Goal: Task Accomplishment & Management: Use online tool/utility

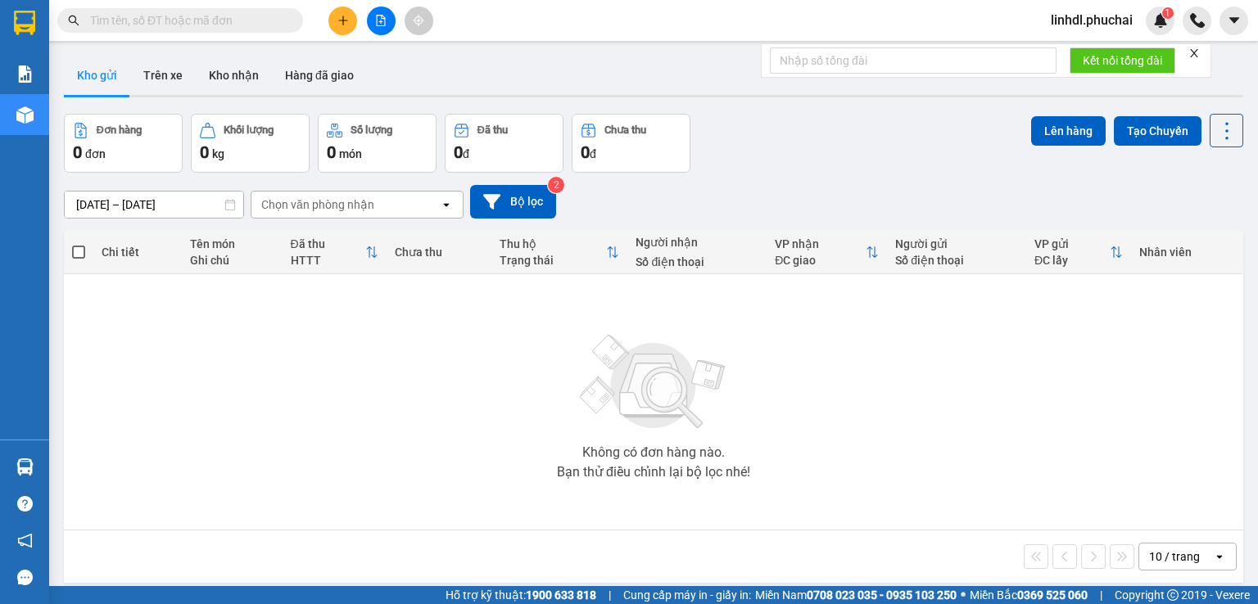
click at [386, 19] on icon "file-add" at bounding box center [380, 20] width 11 height 11
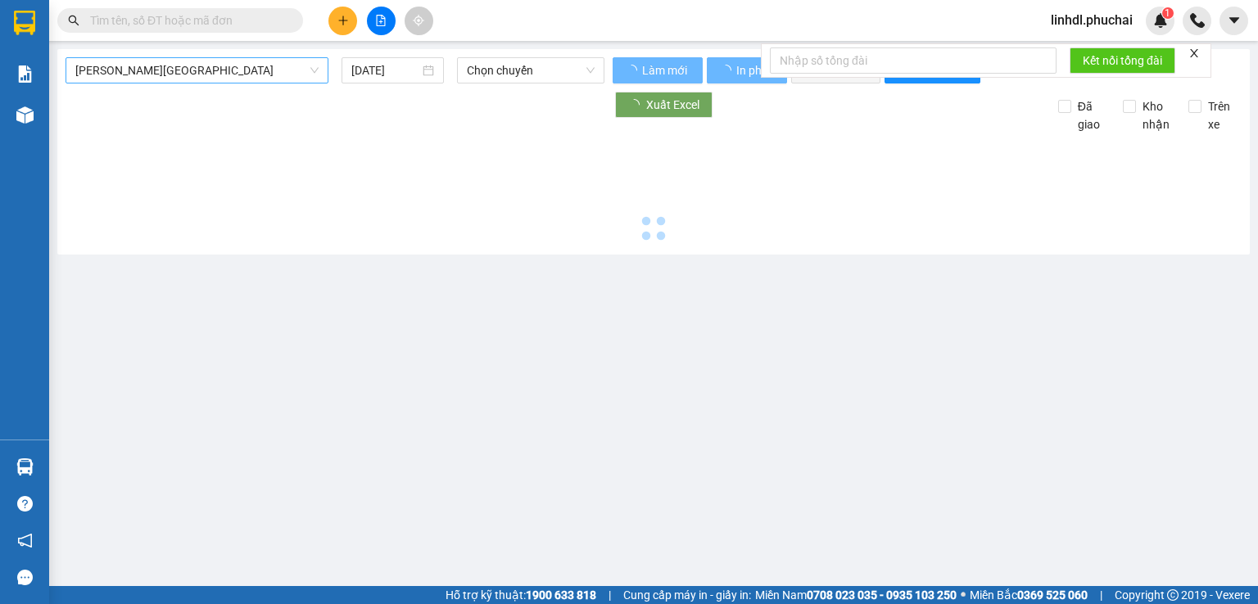
click at [187, 83] on span "[PERSON_NAME][GEOGRAPHIC_DATA]" at bounding box center [196, 70] width 243 height 25
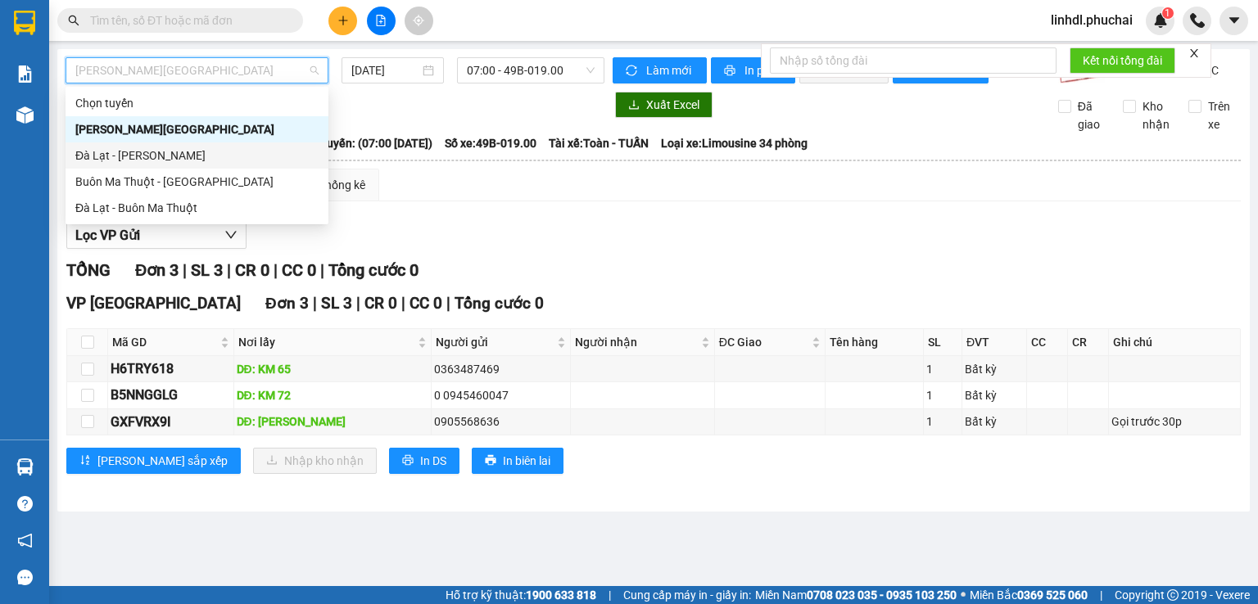
click at [160, 161] on div "Đà Lạt - [PERSON_NAME]" at bounding box center [196, 156] width 243 height 18
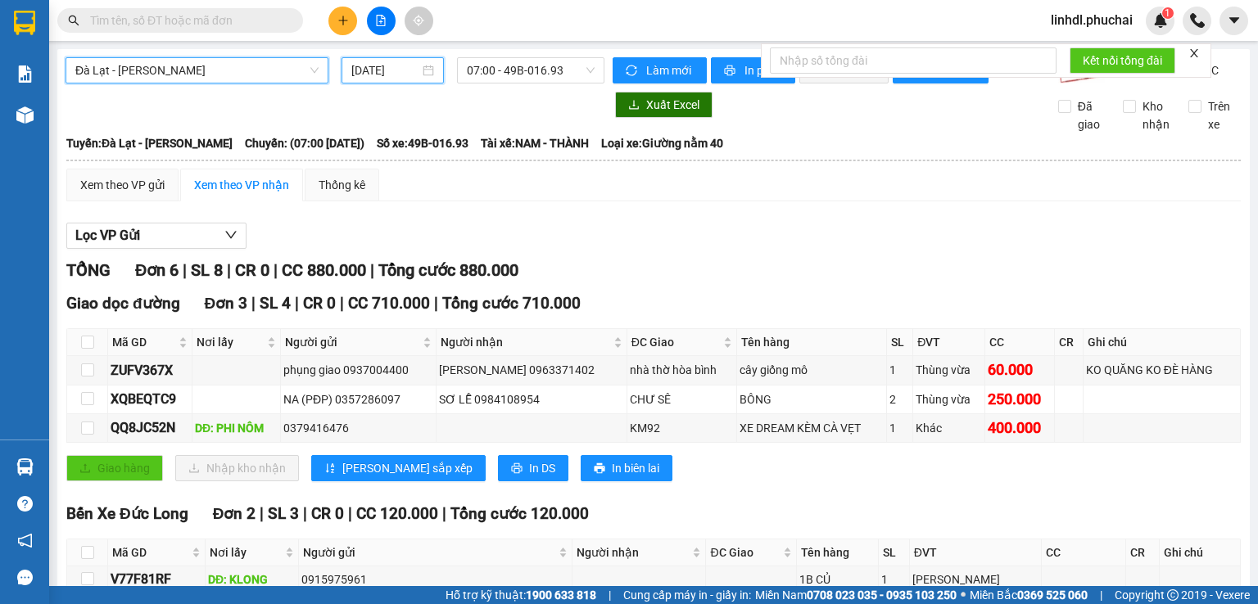
click at [388, 73] on input "[DATE]" at bounding box center [384, 70] width 67 height 18
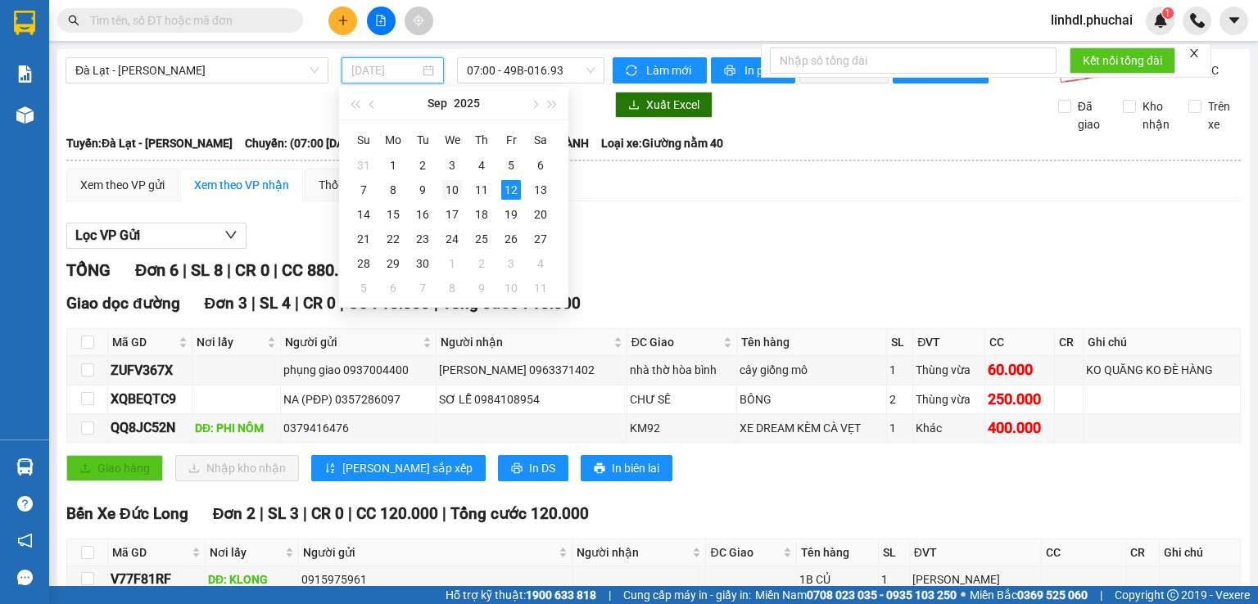
click at [453, 192] on div "10" at bounding box center [452, 190] width 20 height 20
type input "[DATE]"
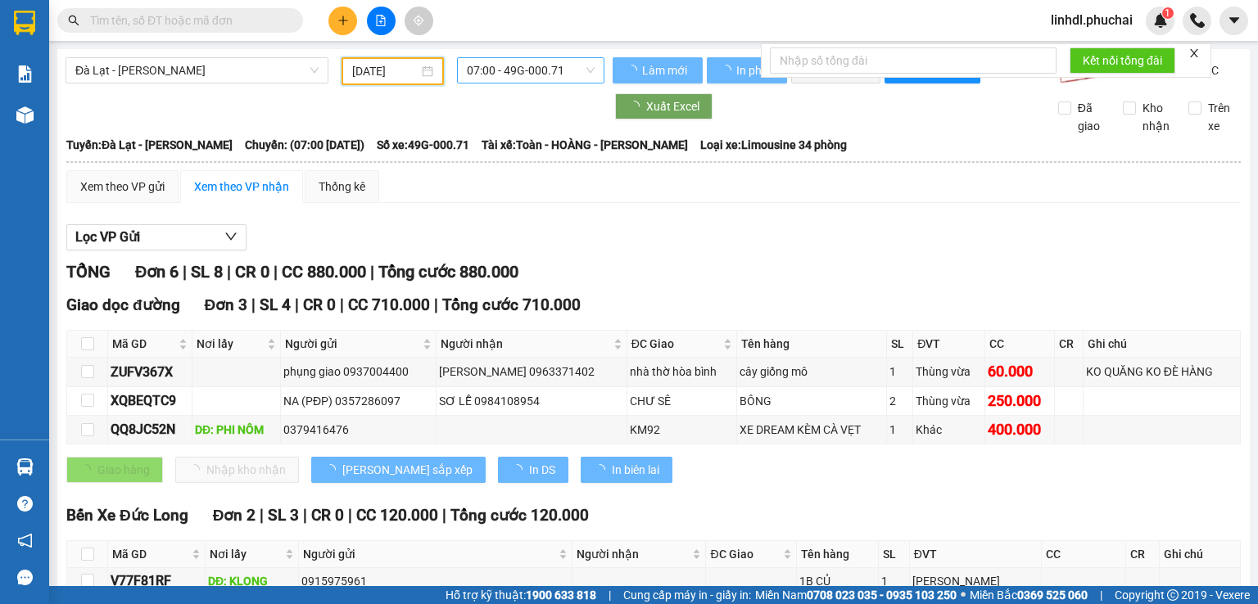
click at [554, 75] on span "07:00 - 49G-000.71" at bounding box center [531, 70] width 129 height 25
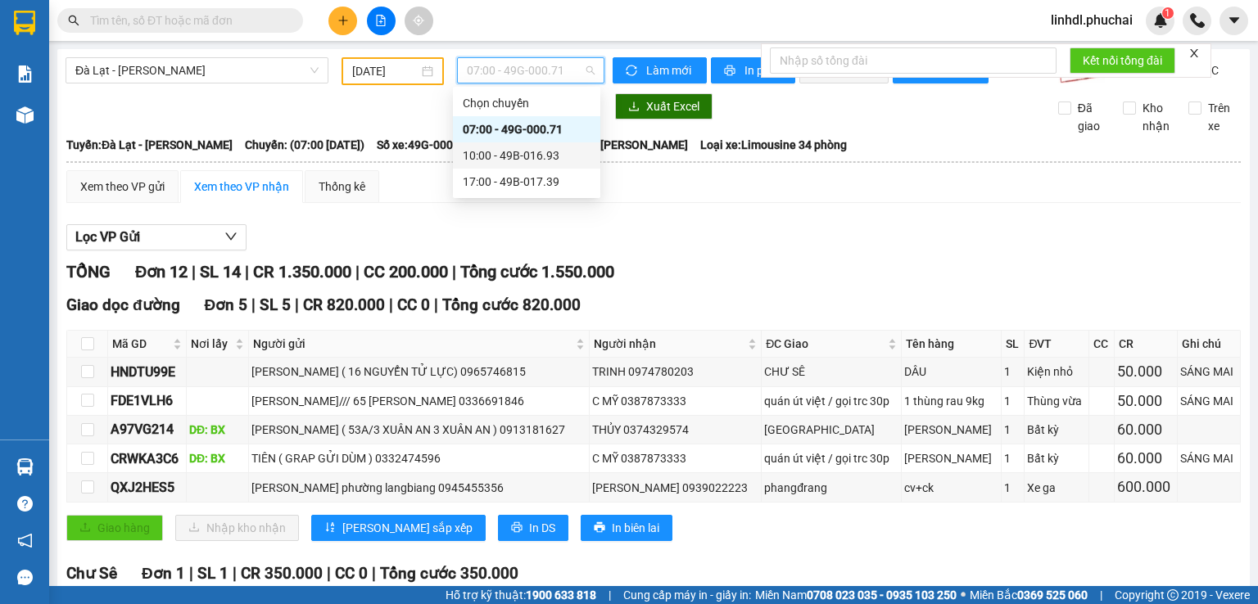
click at [552, 161] on div "10:00 - 49B-016.93" at bounding box center [527, 156] width 128 height 18
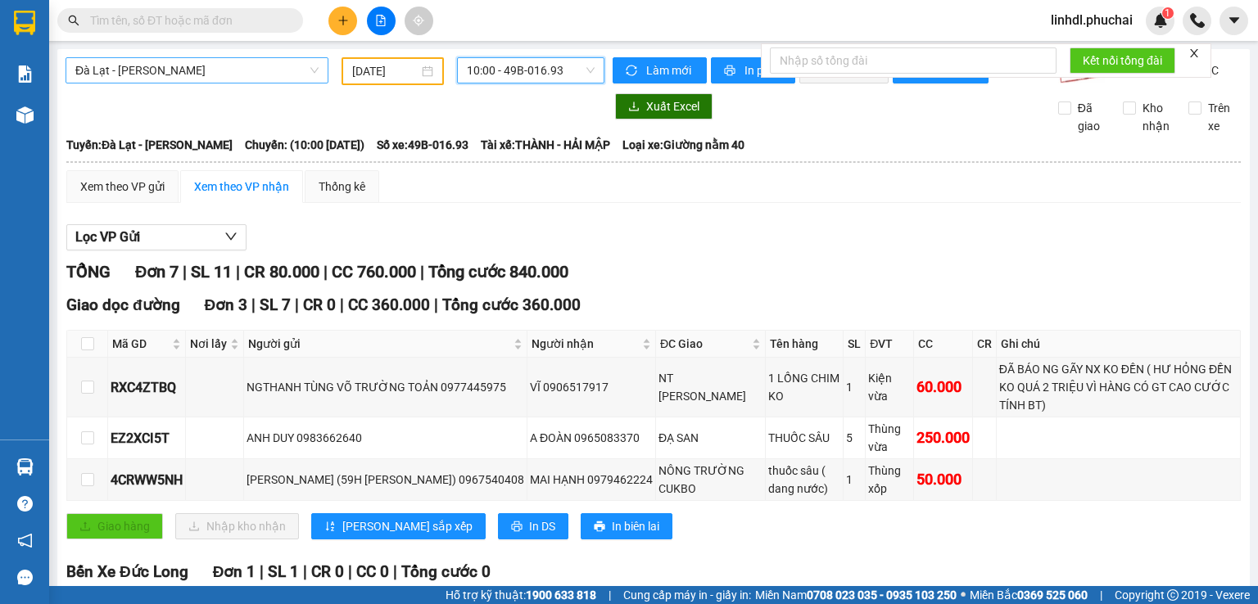
click at [151, 69] on span "Đà Lạt - [PERSON_NAME]" at bounding box center [196, 70] width 243 height 25
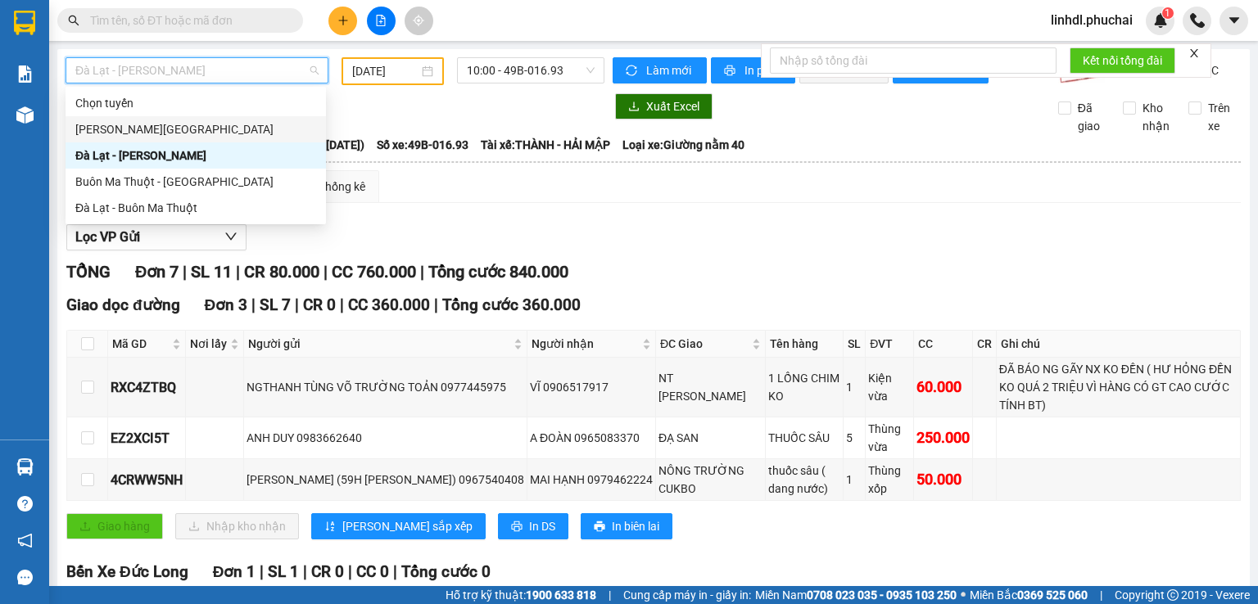
click at [151, 133] on div "[PERSON_NAME][GEOGRAPHIC_DATA]" at bounding box center [195, 129] width 241 height 18
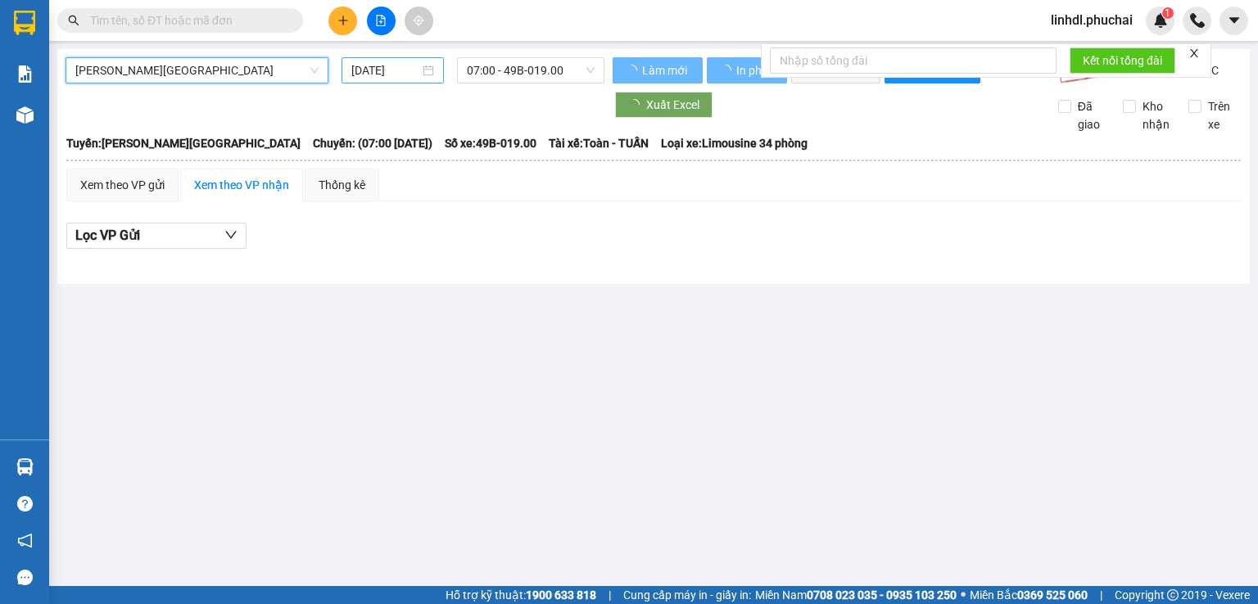
click at [391, 73] on input "[DATE]" at bounding box center [384, 70] width 67 height 18
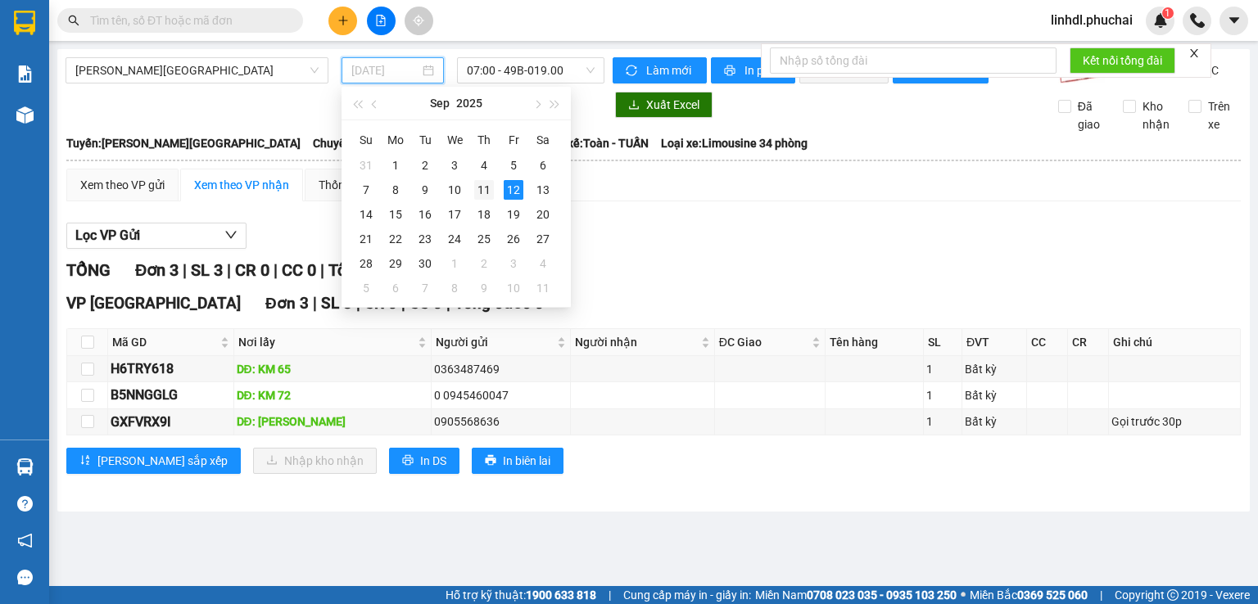
click at [486, 188] on div "11" at bounding box center [484, 190] width 20 height 20
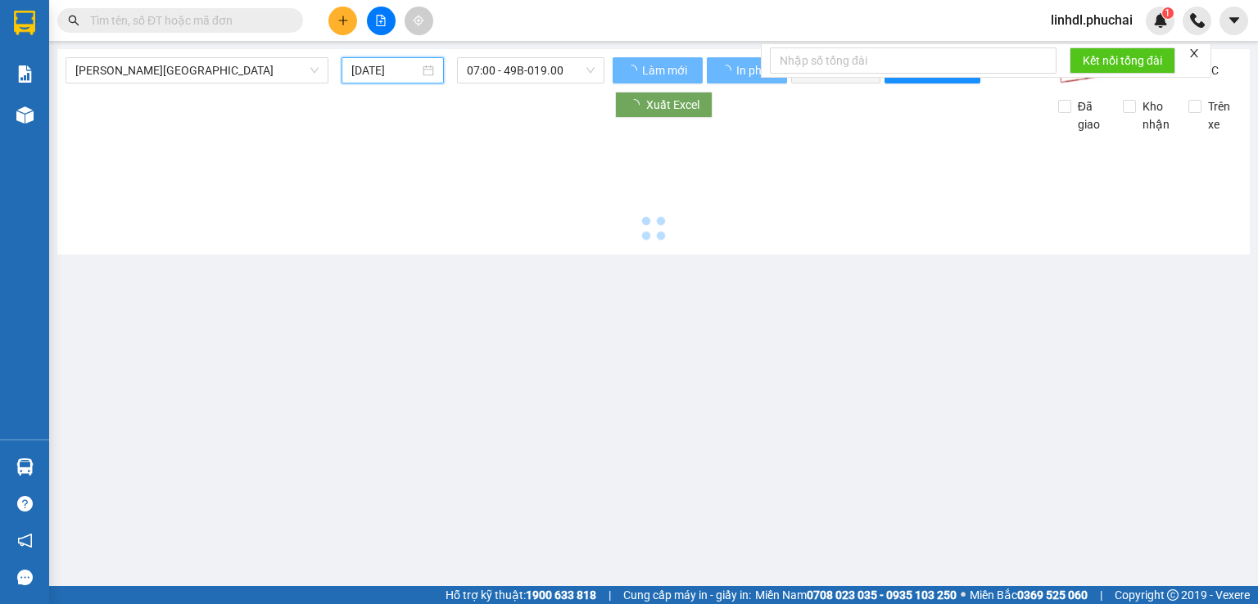
type input "[DATE]"
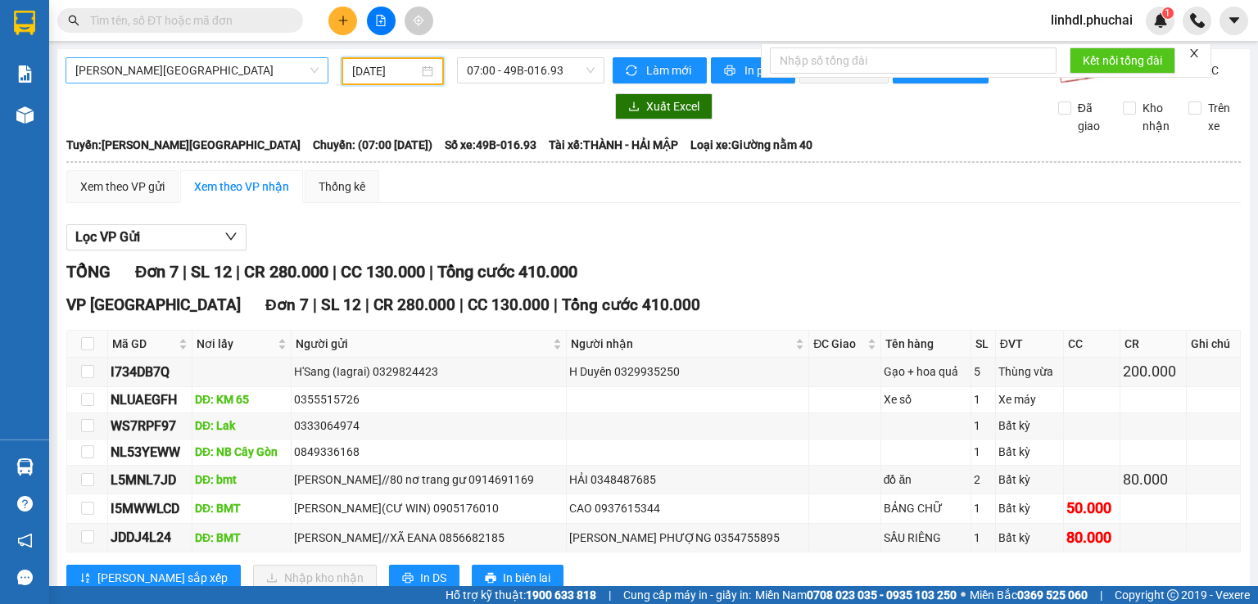
click at [93, 79] on span "[PERSON_NAME][GEOGRAPHIC_DATA]" at bounding box center [196, 70] width 243 height 25
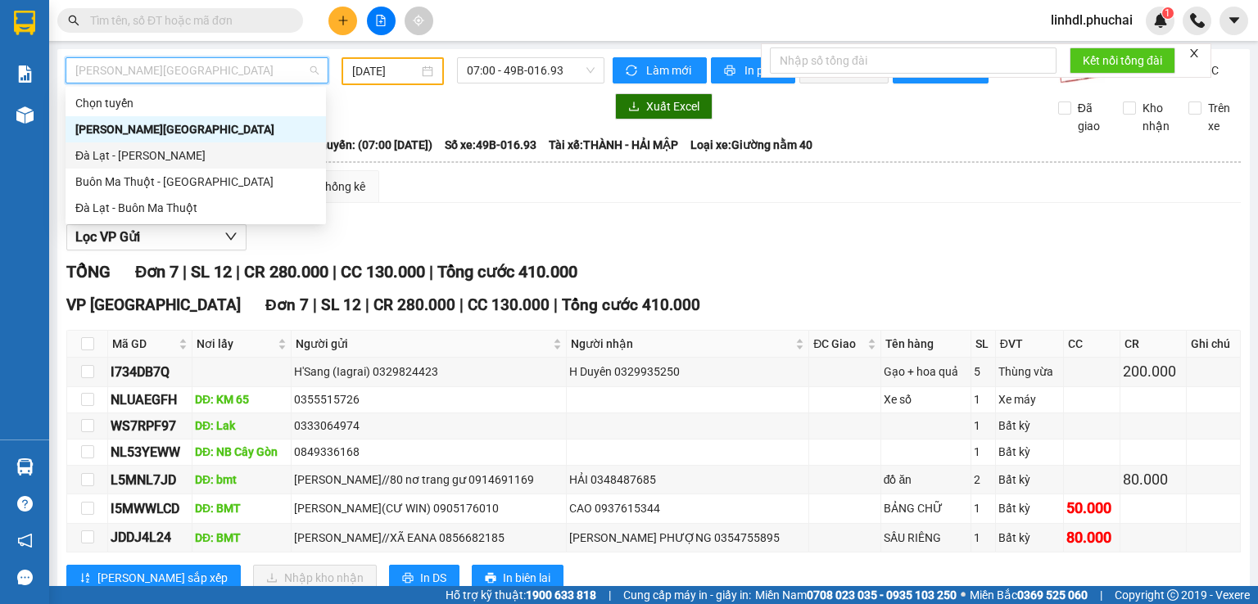
click at [121, 161] on div "Đà Lạt - [PERSON_NAME]" at bounding box center [195, 156] width 241 height 18
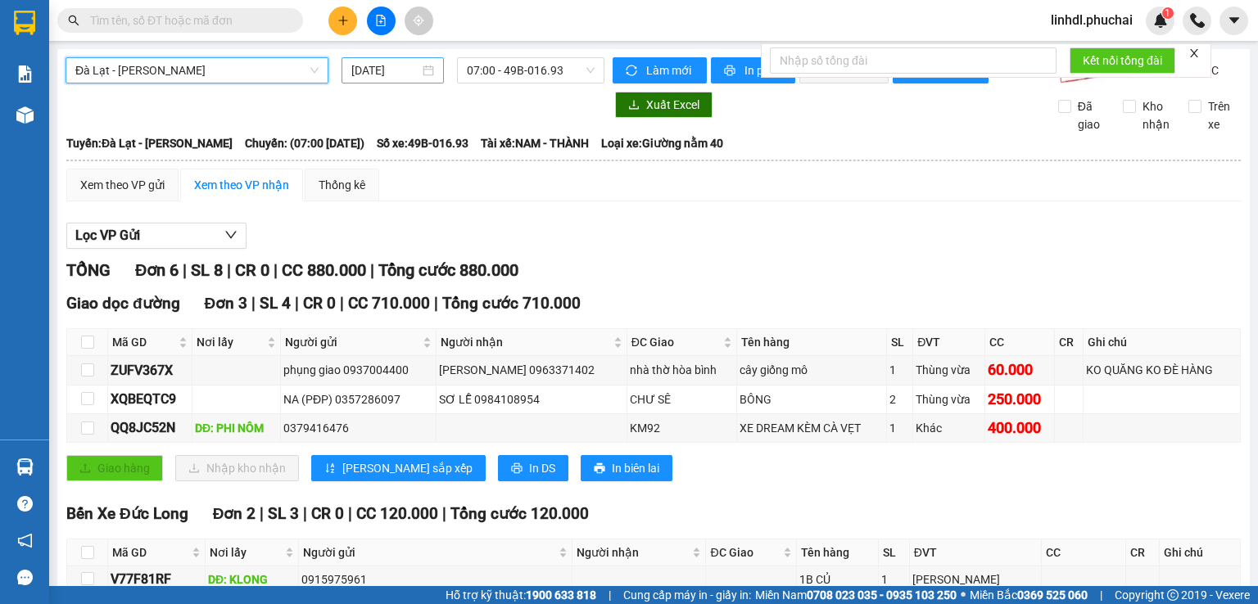
click at [368, 76] on input "[DATE]" at bounding box center [384, 70] width 67 height 18
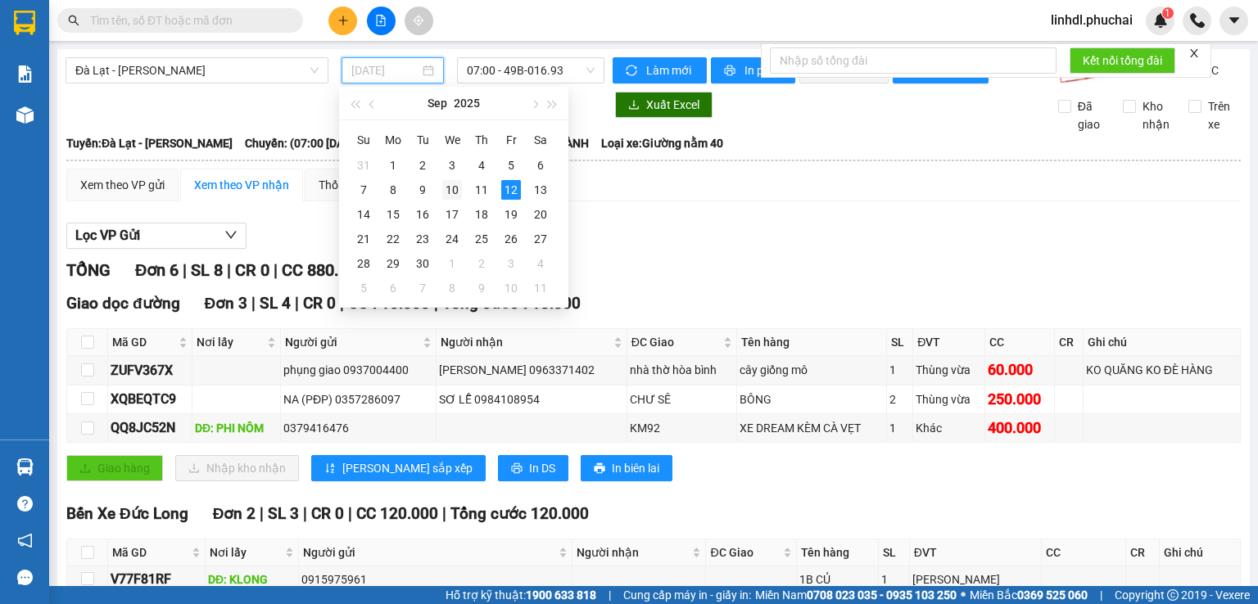
click at [455, 197] on div "10" at bounding box center [452, 190] width 20 height 20
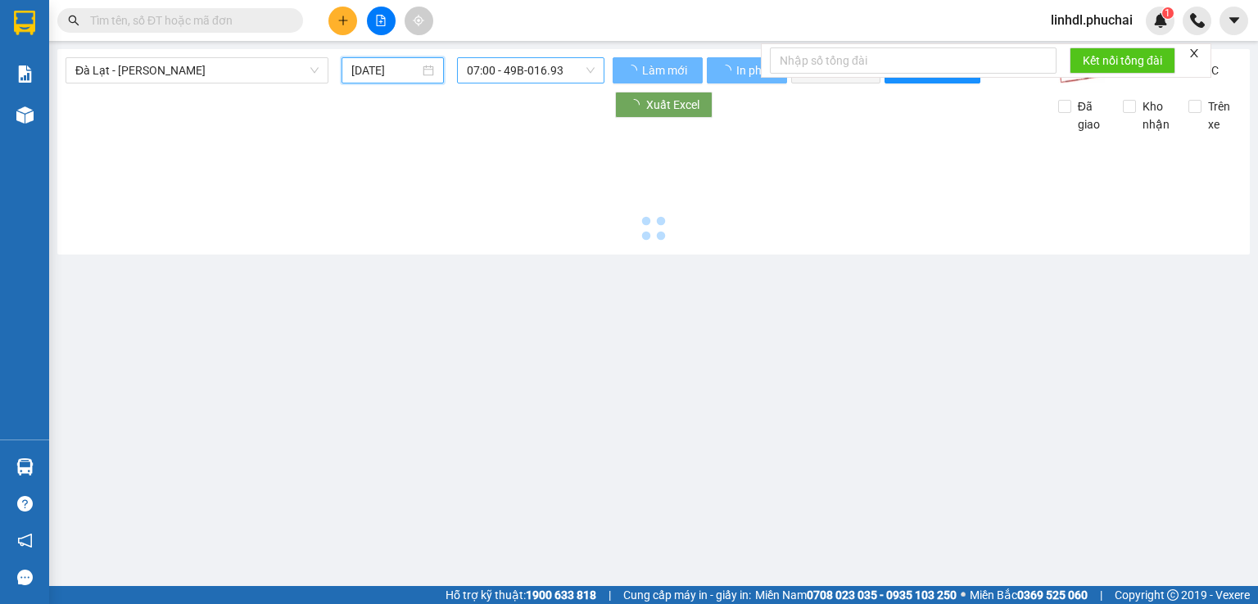
type input "[DATE]"
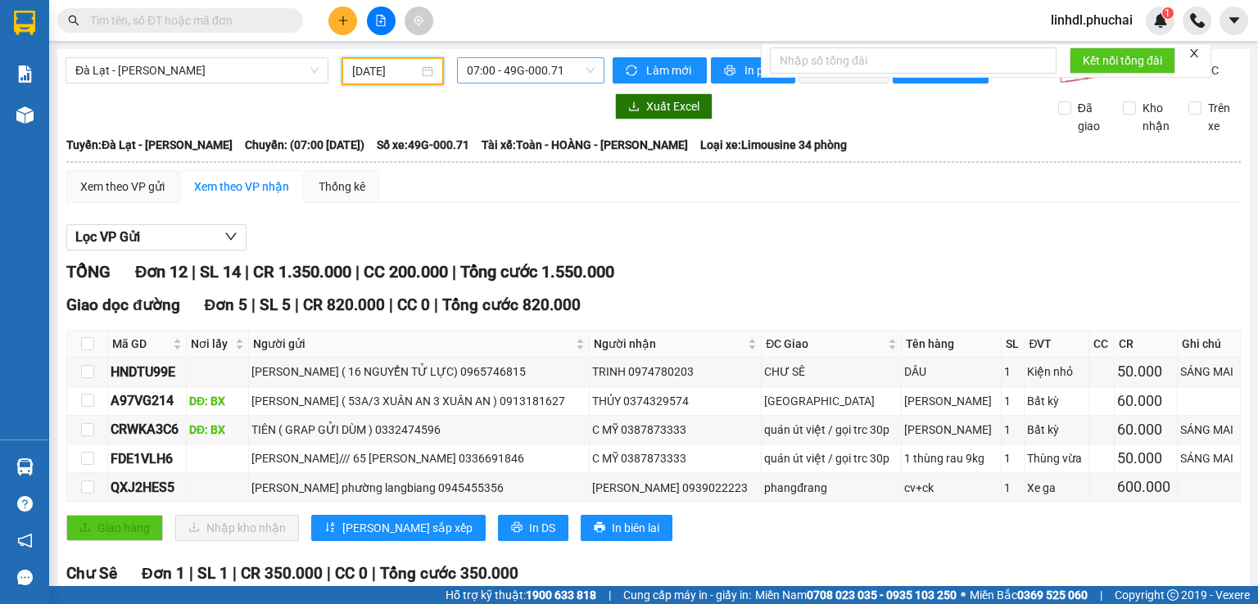
click at [561, 71] on span "07:00 - 49G-000.71" at bounding box center [531, 70] width 129 height 25
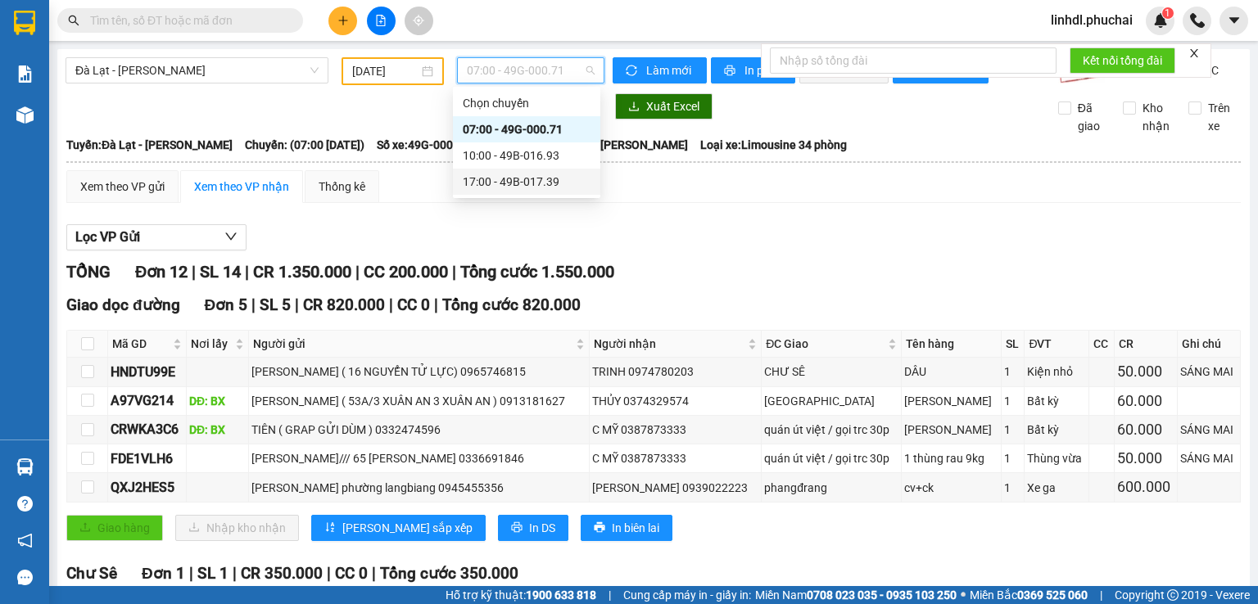
click at [534, 180] on div "17:00 - 49B-017.39" at bounding box center [527, 182] width 128 height 18
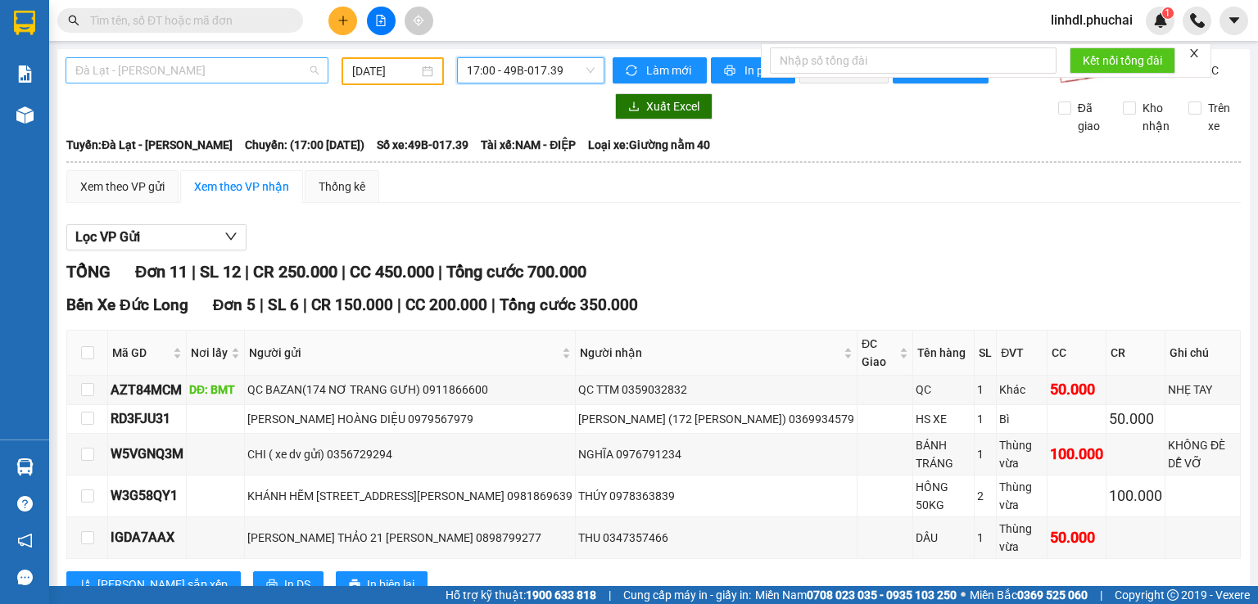
click at [206, 79] on span "Đà Lạt - [PERSON_NAME]" at bounding box center [196, 70] width 243 height 25
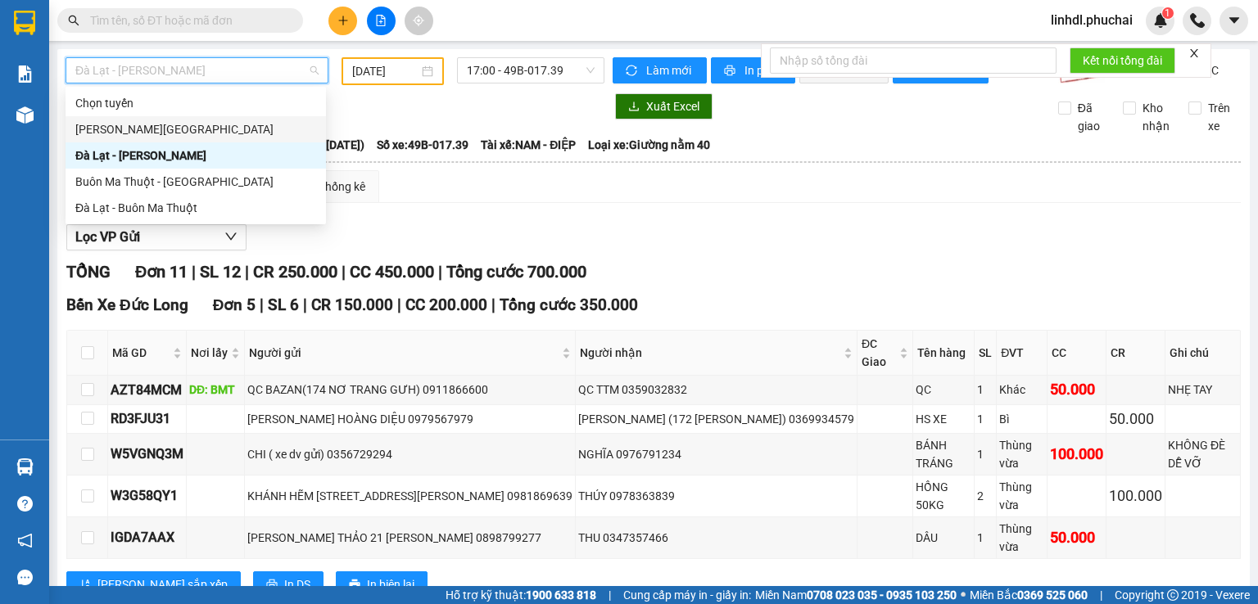
click at [176, 133] on div "[PERSON_NAME][GEOGRAPHIC_DATA]" at bounding box center [195, 129] width 241 height 18
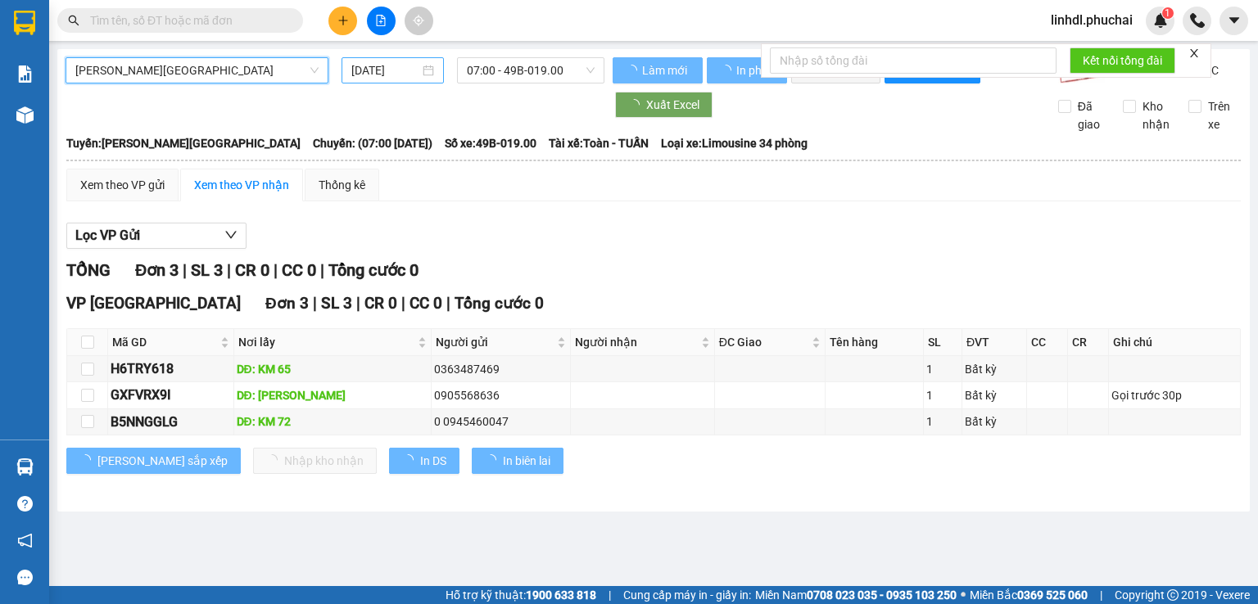
click at [399, 63] on input "[DATE]" at bounding box center [384, 70] width 67 height 18
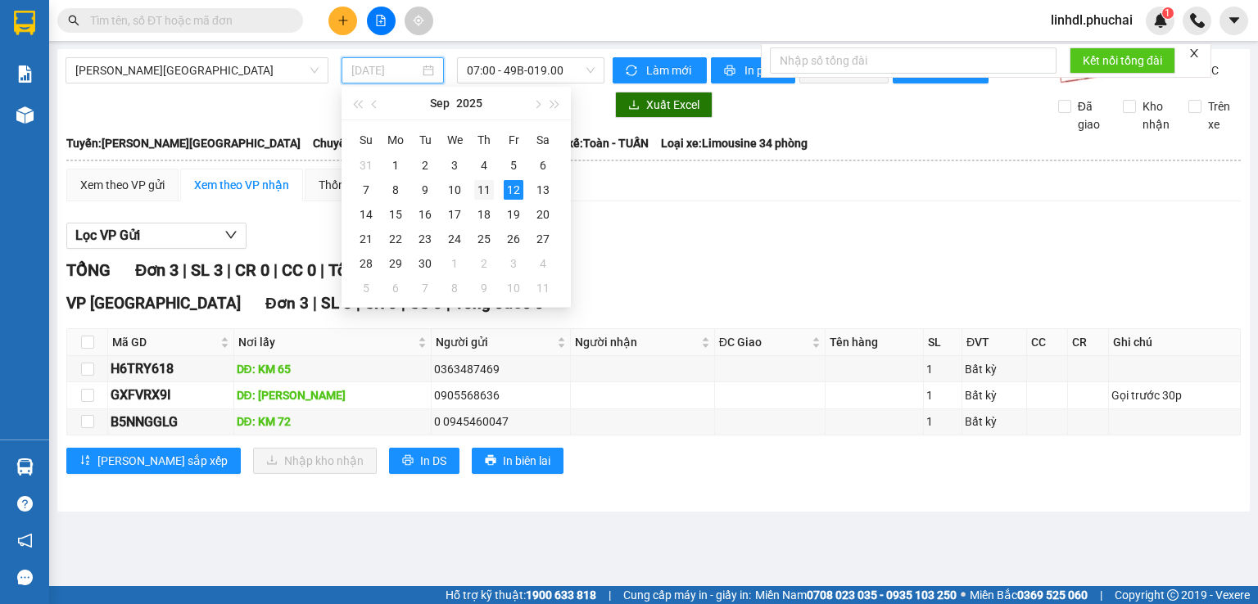
click at [472, 191] on td "11" at bounding box center [483, 190] width 29 height 25
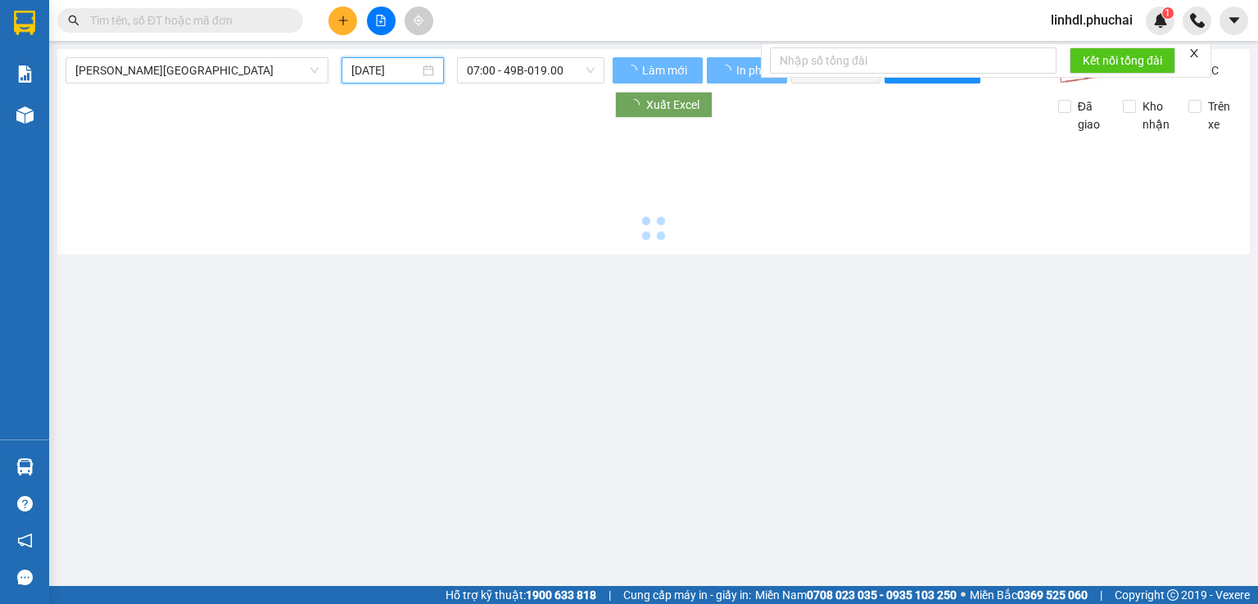
type input "[DATE]"
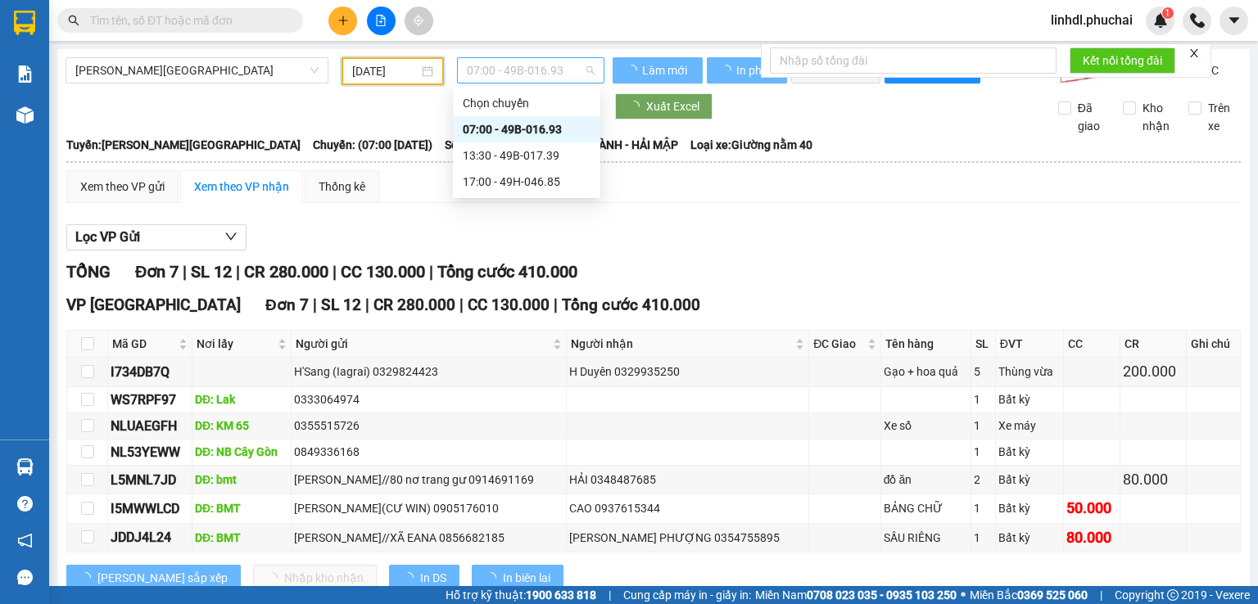
click at [543, 70] on span "07:00 - 49B-016.93" at bounding box center [531, 70] width 129 height 25
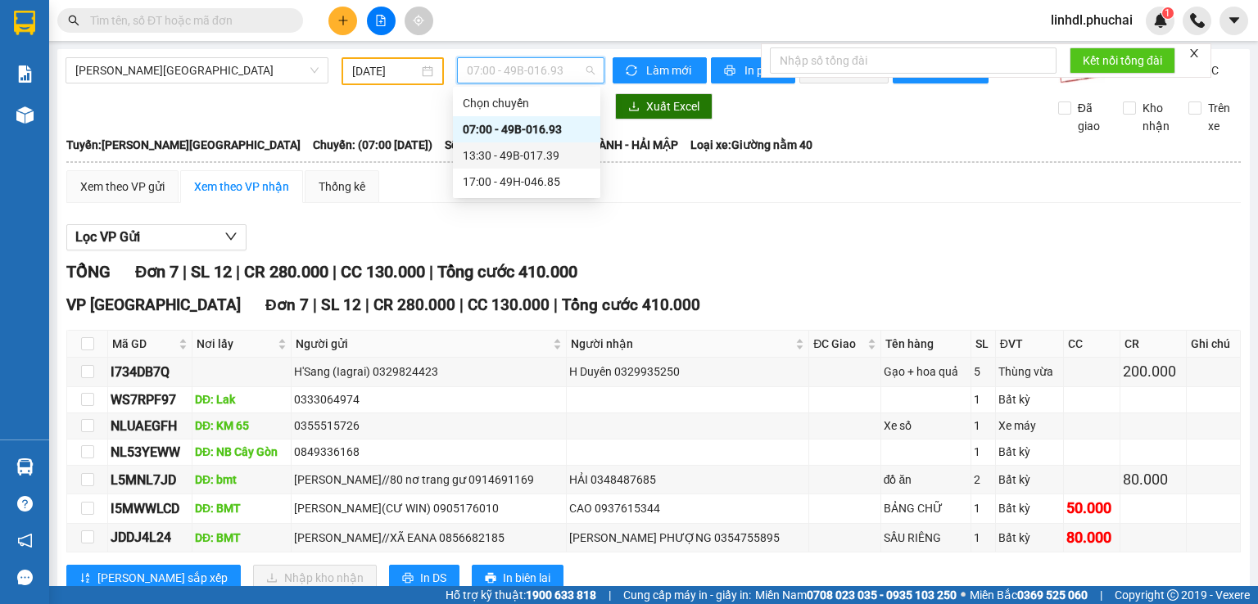
click at [546, 155] on div "13:30 - 49B-017.39" at bounding box center [527, 156] width 128 height 18
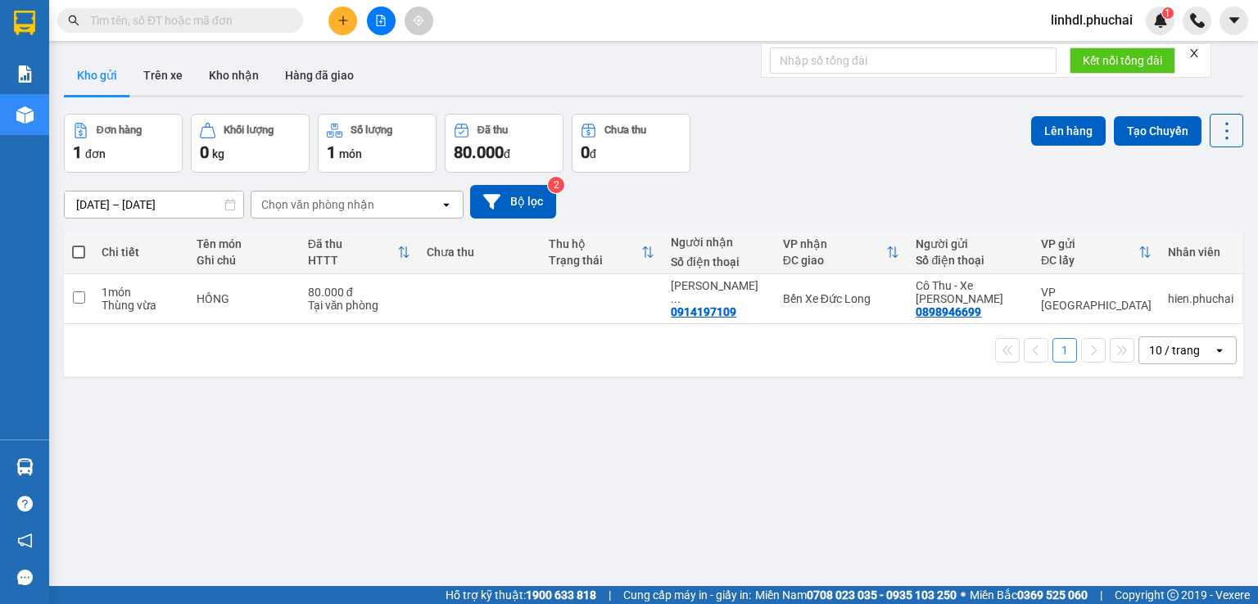
click at [1192, 50] on icon "close" at bounding box center [1193, 52] width 11 height 11
click at [1117, 23] on span "linhdl.phuchai" at bounding box center [1091, 20] width 108 height 20
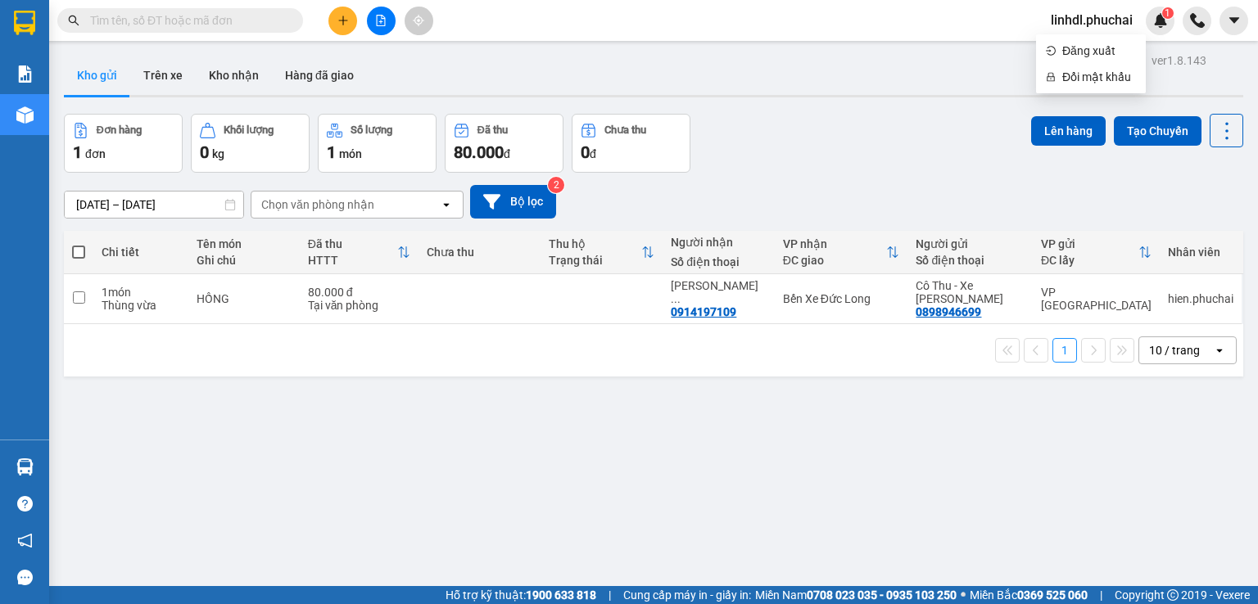
click at [979, 151] on div "Đơn hàng 1 đơn Khối lượng 0 kg Số lượng 1 món Đã thu 80.000 đ Chưa thu 0 đ Lên …" at bounding box center [653, 143] width 1179 height 59
click at [1156, 19] on img at bounding box center [1160, 20] width 15 height 15
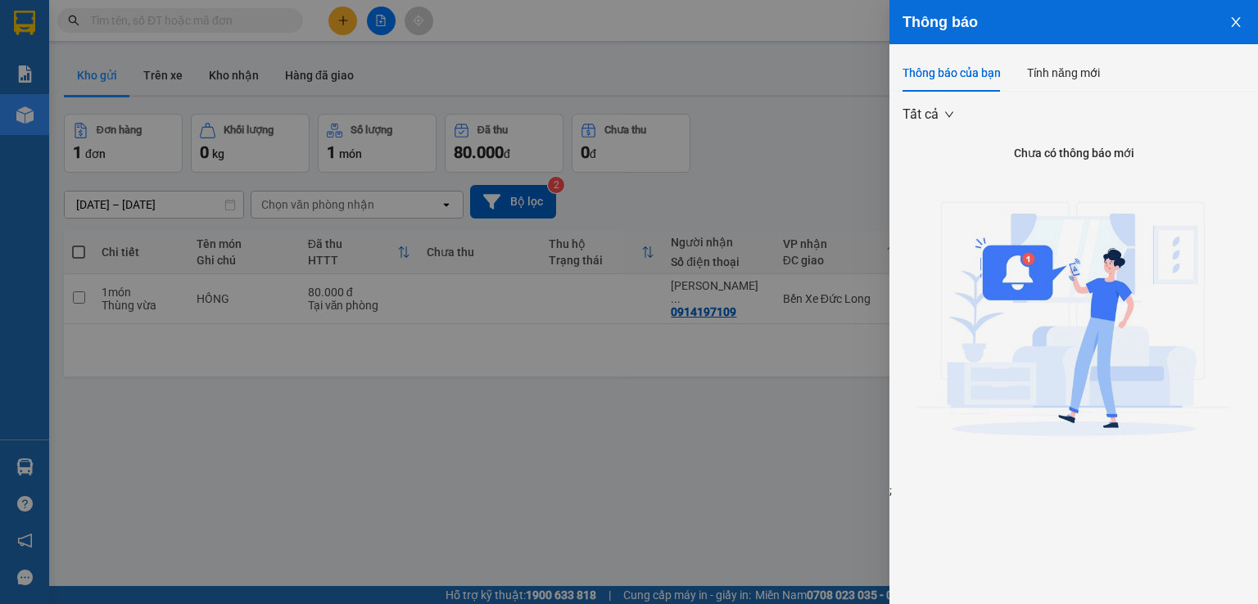
click at [853, 138] on div at bounding box center [629, 302] width 1258 height 604
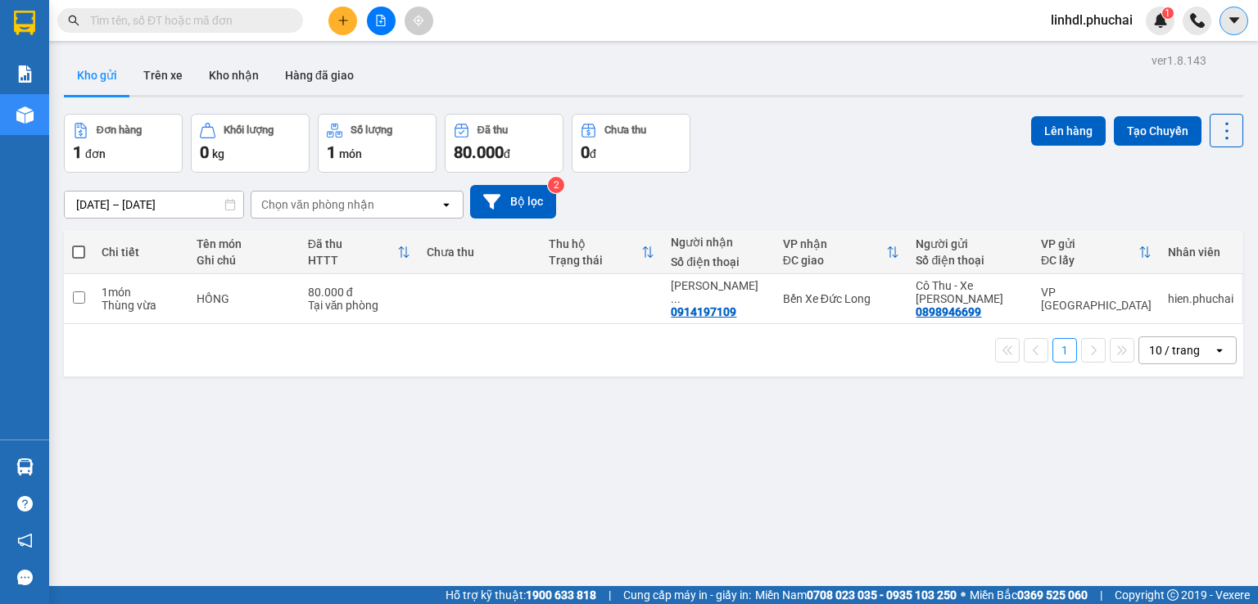
click at [1234, 16] on icon "caret-down" at bounding box center [1234, 20] width 15 height 15
click at [1021, 86] on div "Kho gửi Trên xe Kho nhận Hàng đã giao" at bounding box center [653, 77] width 1179 height 43
click at [1163, 20] on img at bounding box center [1160, 20] width 15 height 15
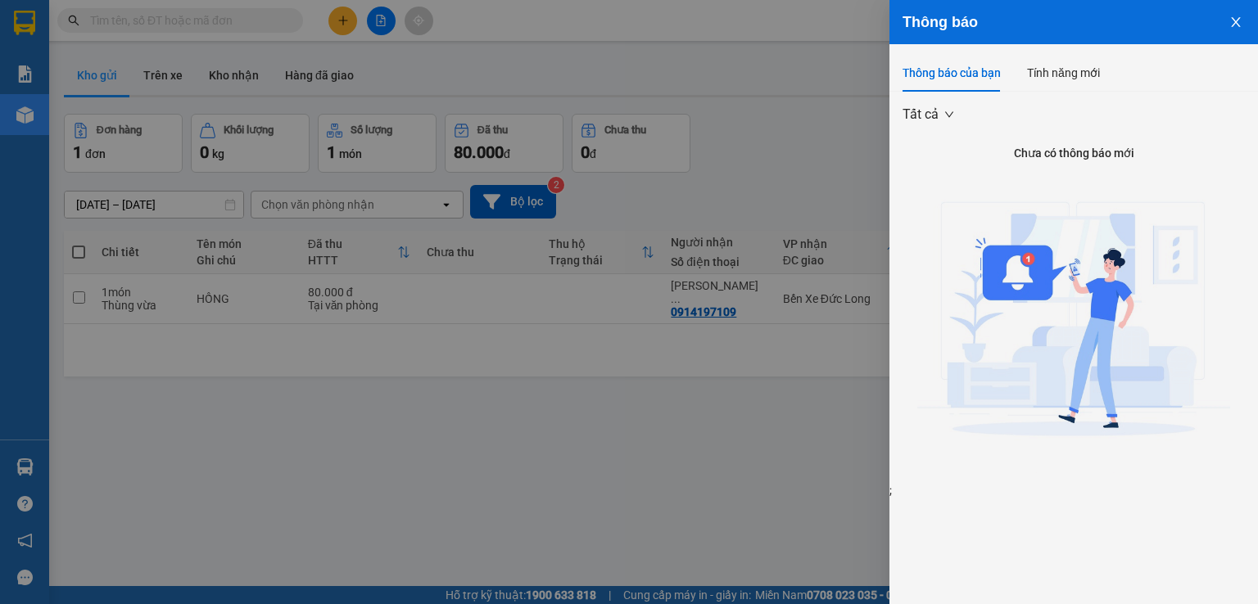
click at [848, 100] on div at bounding box center [629, 302] width 1258 height 604
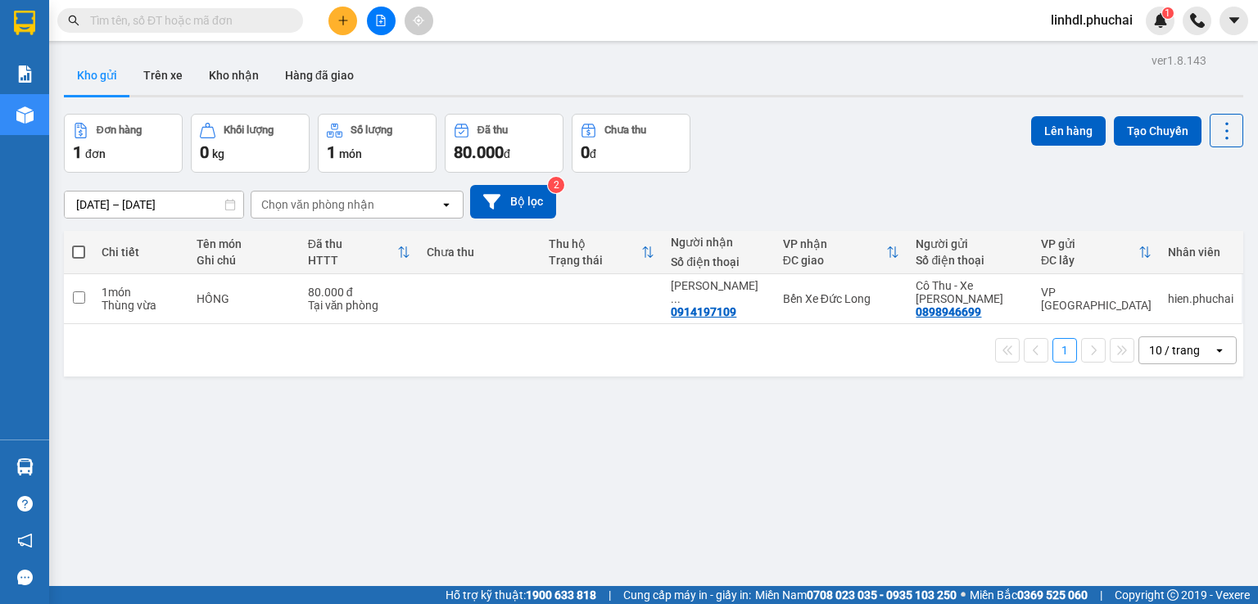
click at [1066, 29] on span "linhdl.phuchai" at bounding box center [1091, 20] width 108 height 20
click at [1069, 57] on span "Đăng xuất" at bounding box center [1099, 51] width 74 height 18
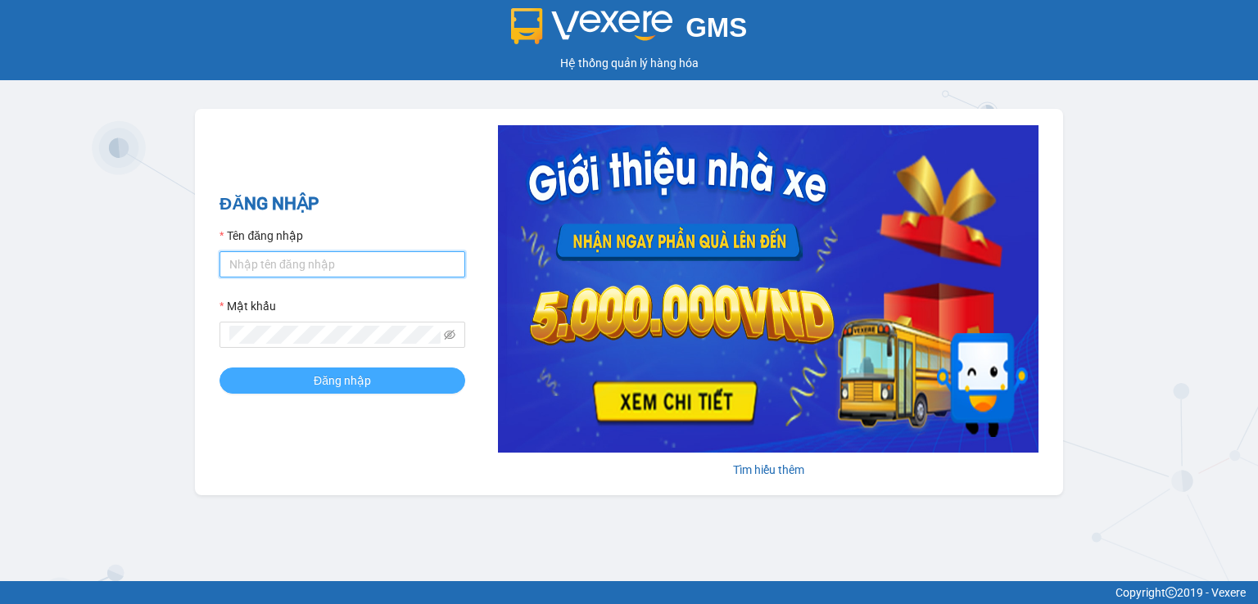
type input "doan.phuchai"
click at [269, 392] on button "Đăng nhập" at bounding box center [342, 381] width 246 height 26
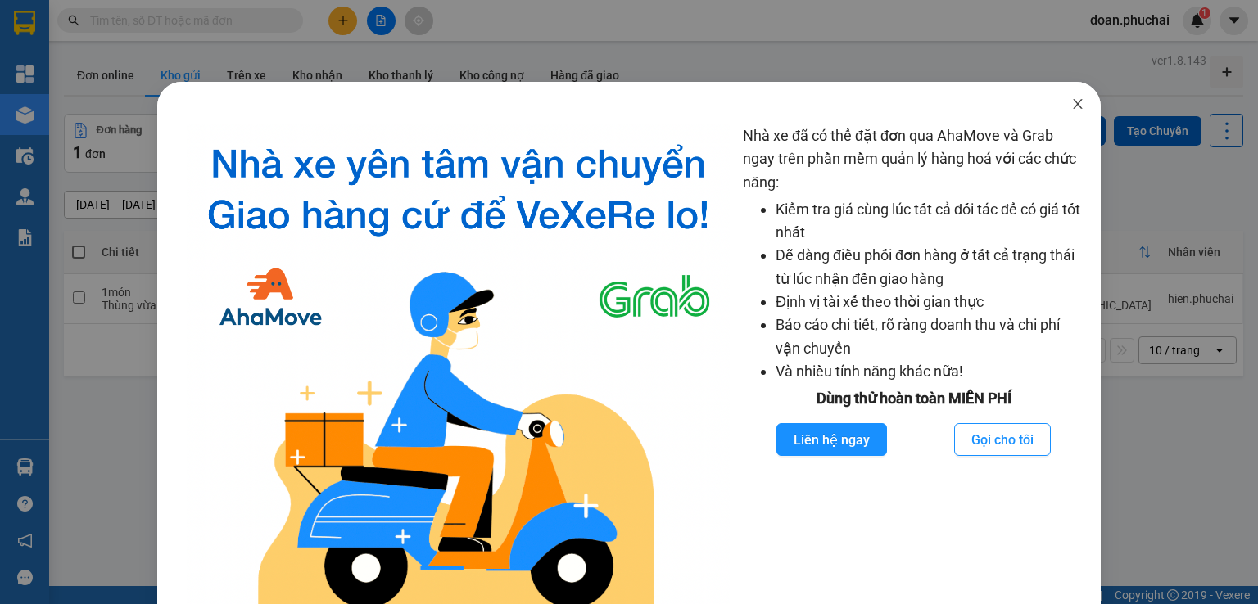
click at [1071, 98] on icon "close" at bounding box center [1077, 103] width 13 height 13
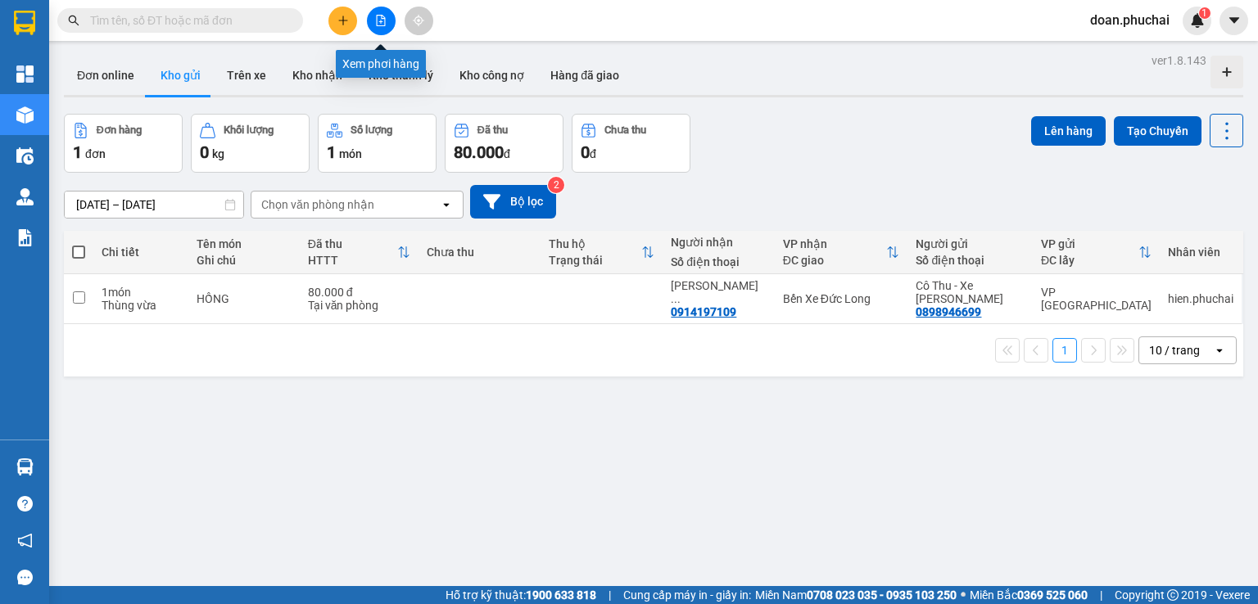
click at [384, 17] on icon "file-add" at bounding box center [381, 20] width 9 height 11
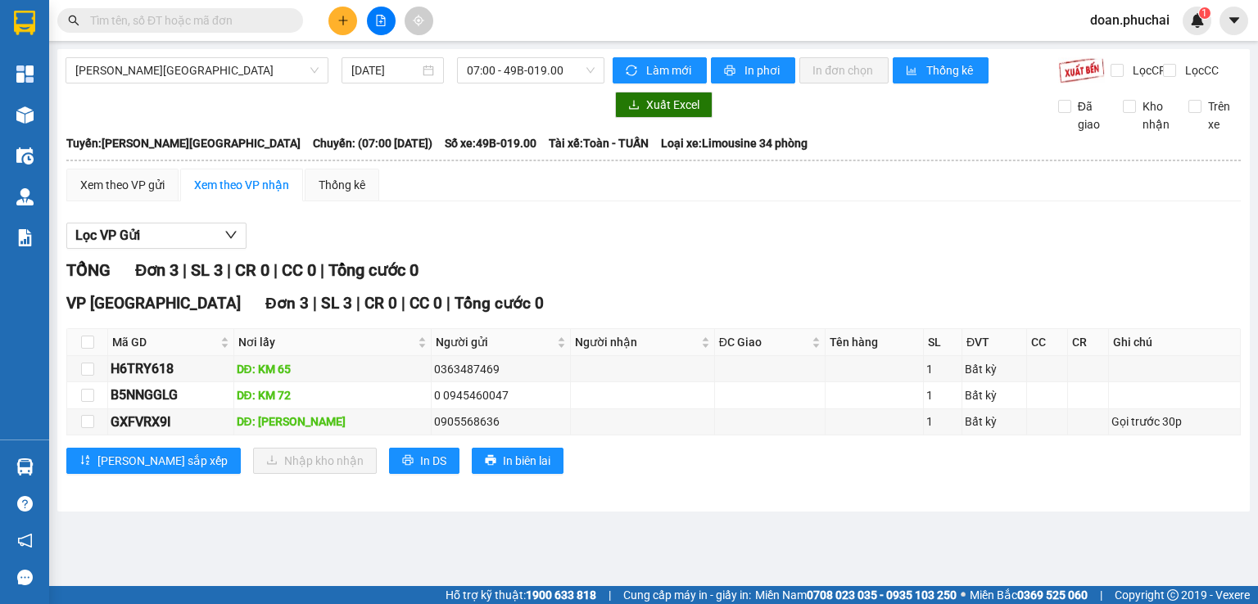
click at [131, 82] on span "Gia Lai - Đà Lạt" at bounding box center [196, 70] width 243 height 25
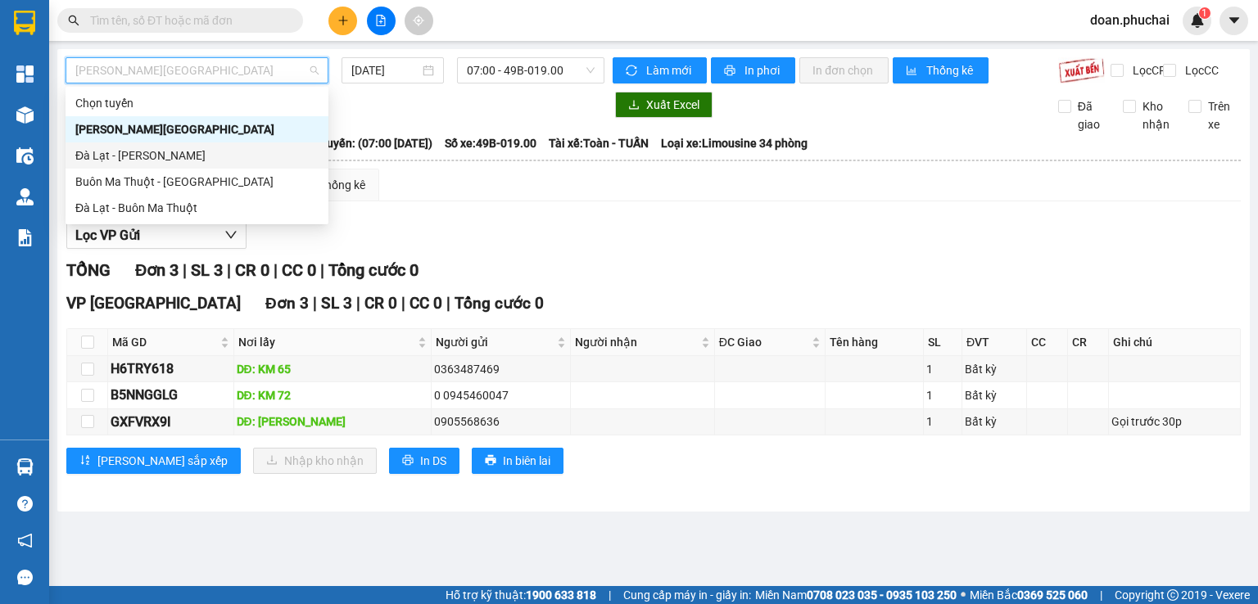
click at [115, 151] on div "Đà Lạt - Gia Lai" at bounding box center [196, 156] width 243 height 18
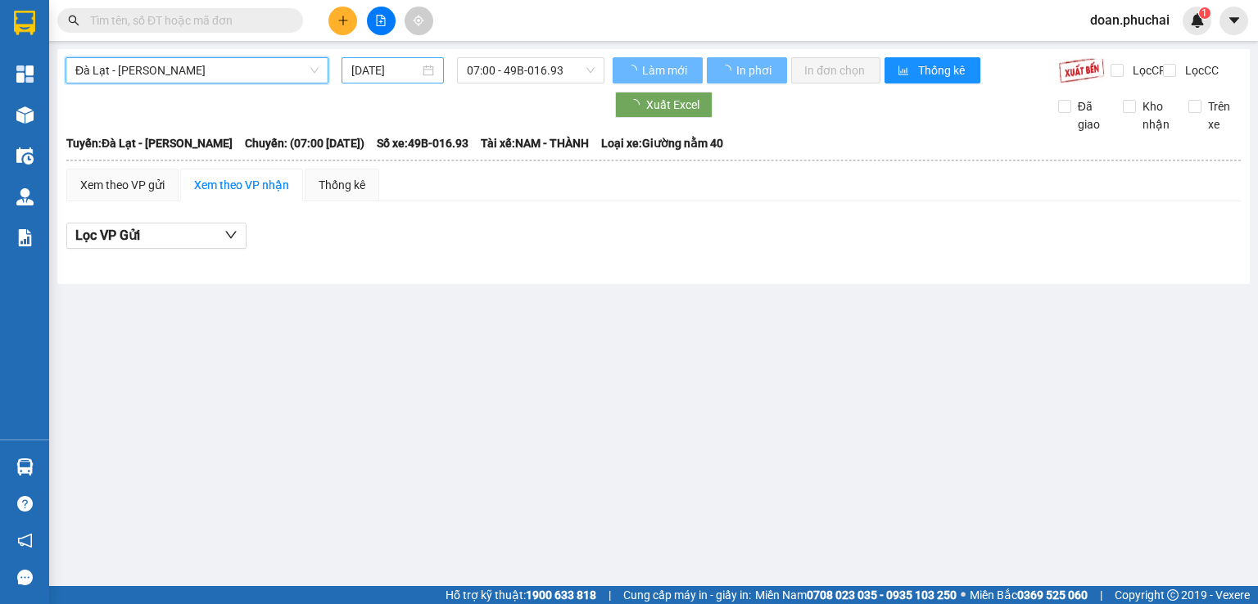
click at [400, 66] on input "12/09/2025" at bounding box center [384, 70] width 67 height 18
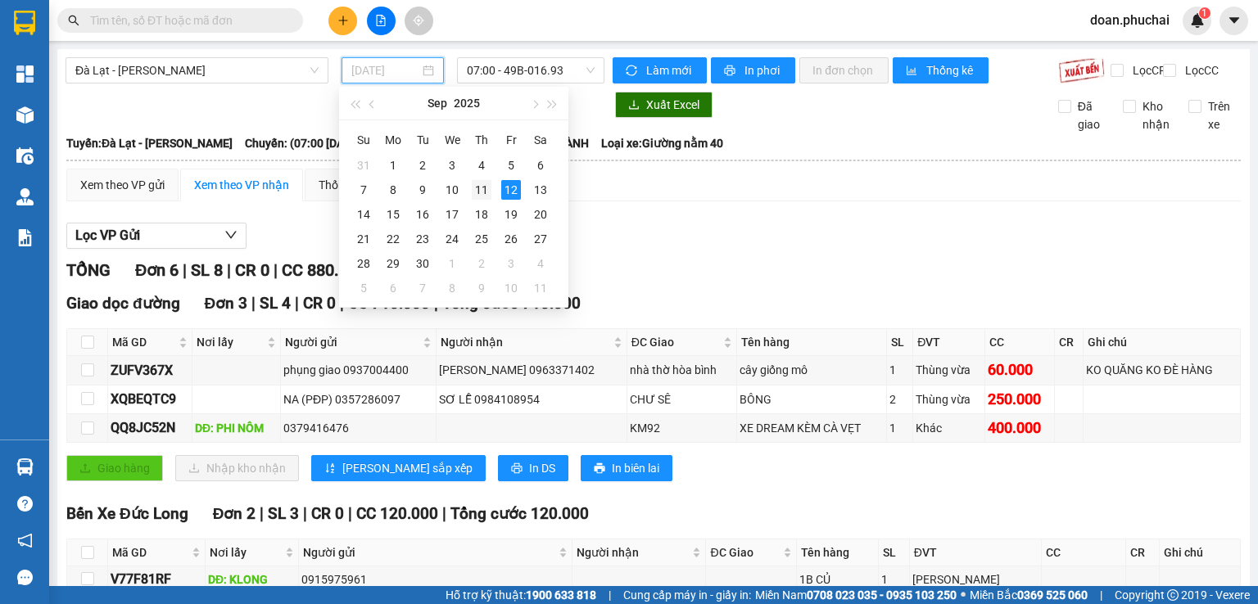
click at [474, 184] on div "11" at bounding box center [482, 190] width 20 height 20
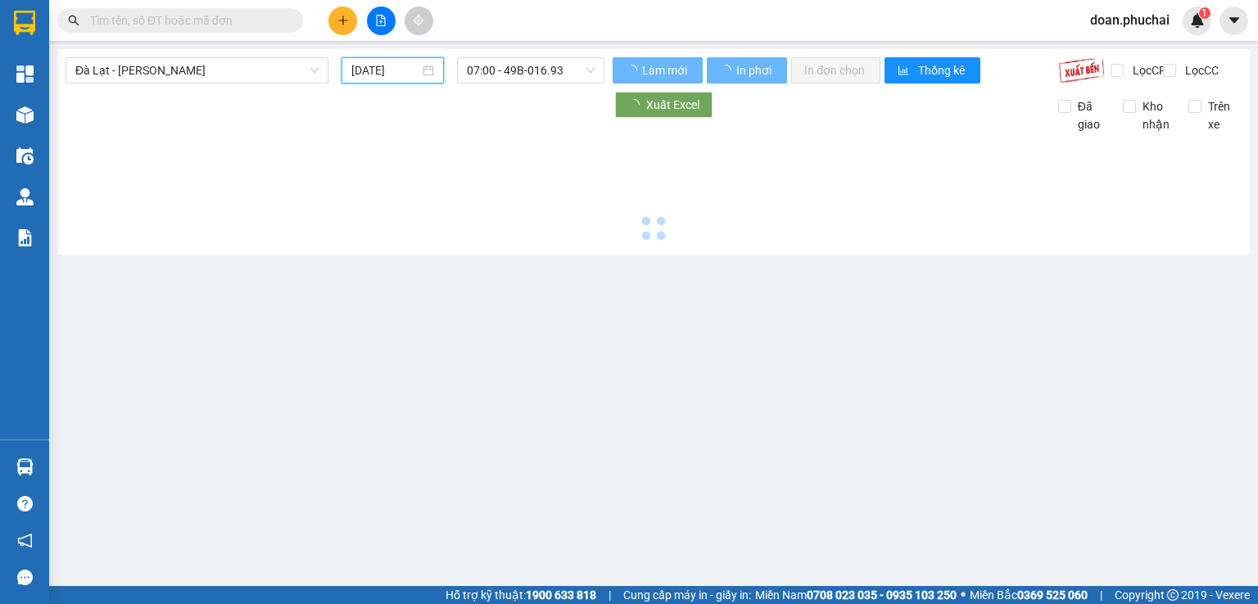
type input "[DATE]"
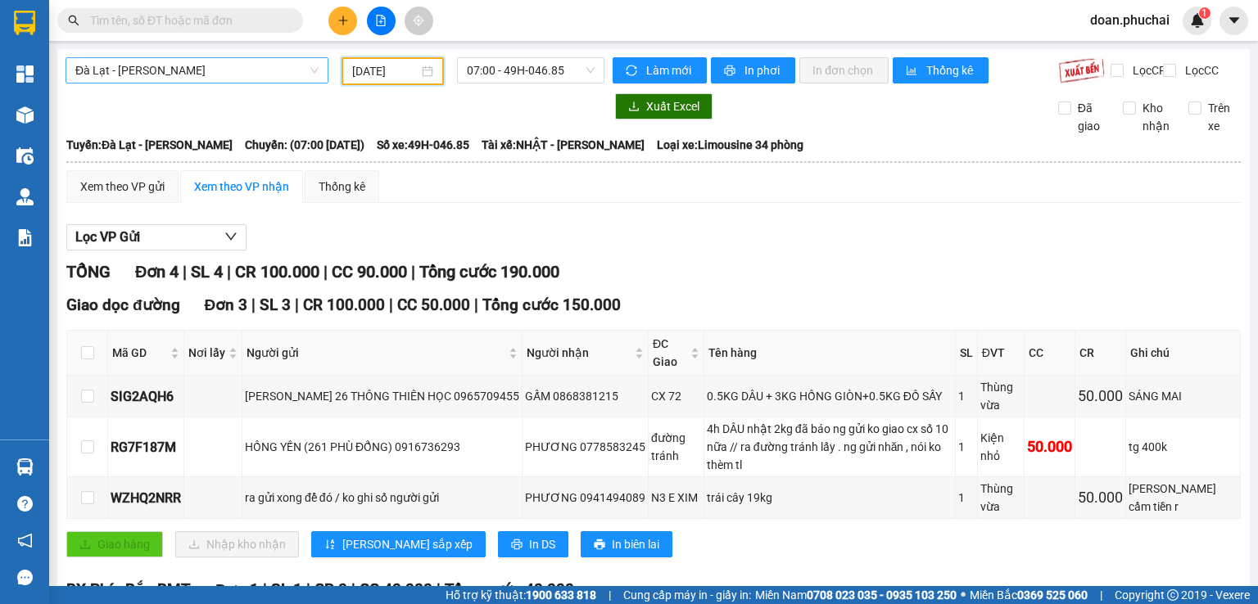
click at [240, 72] on span "Đà Lạt - [PERSON_NAME]" at bounding box center [196, 70] width 243 height 25
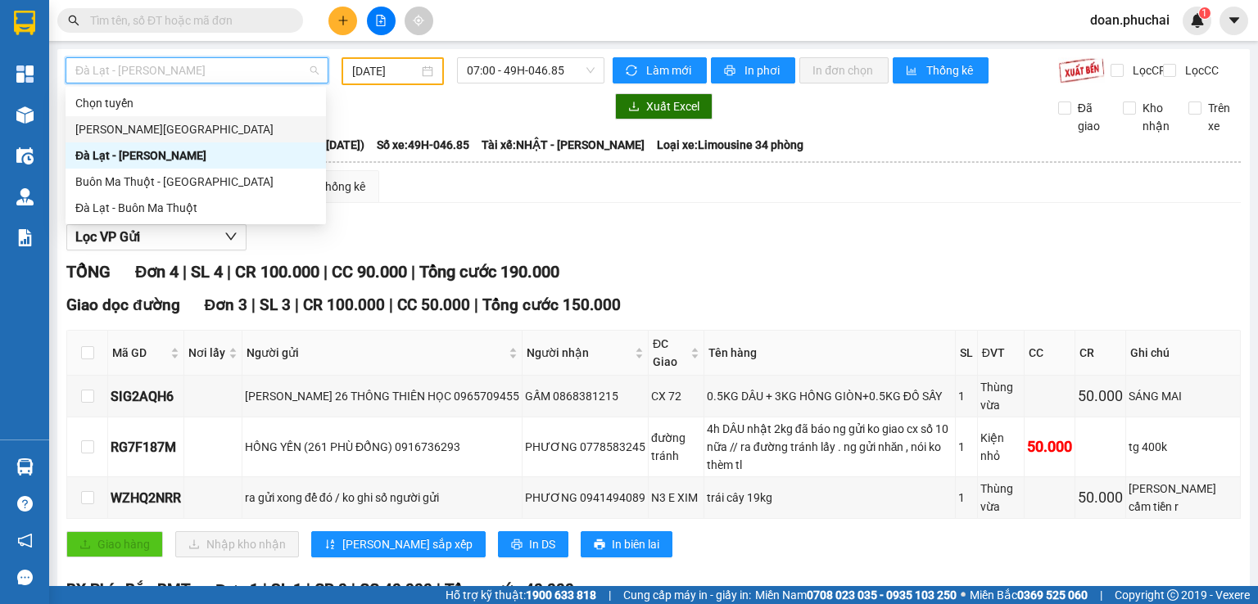
click at [105, 136] on div "[PERSON_NAME][GEOGRAPHIC_DATA]" at bounding box center [195, 129] width 241 height 18
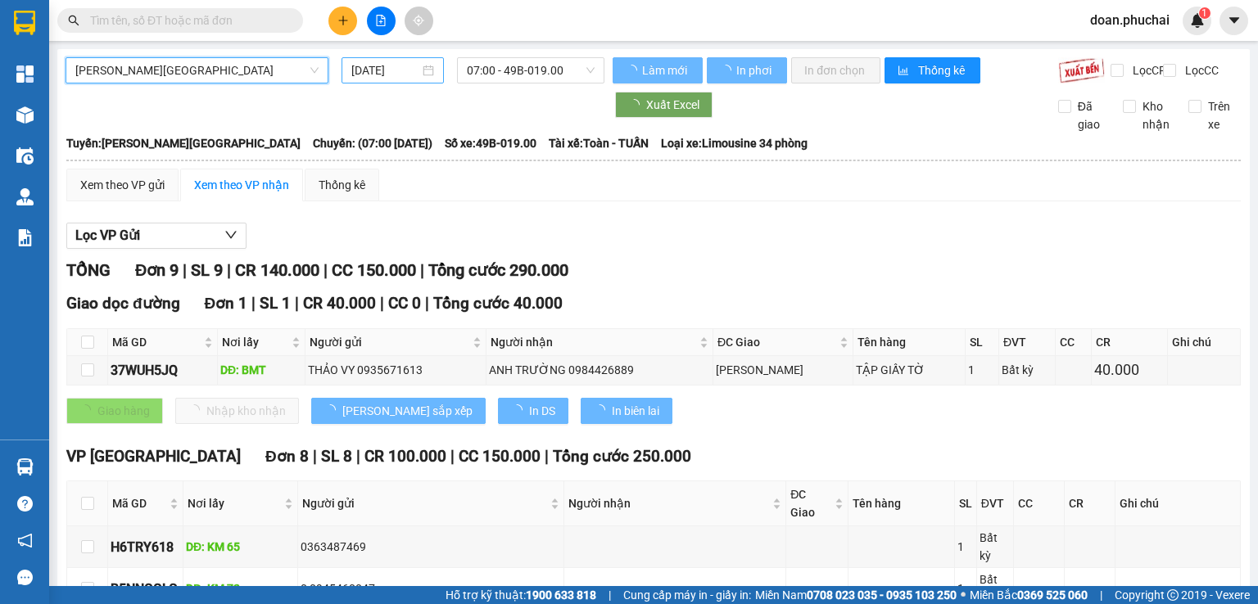
click at [400, 77] on input "[DATE]" at bounding box center [384, 70] width 67 height 18
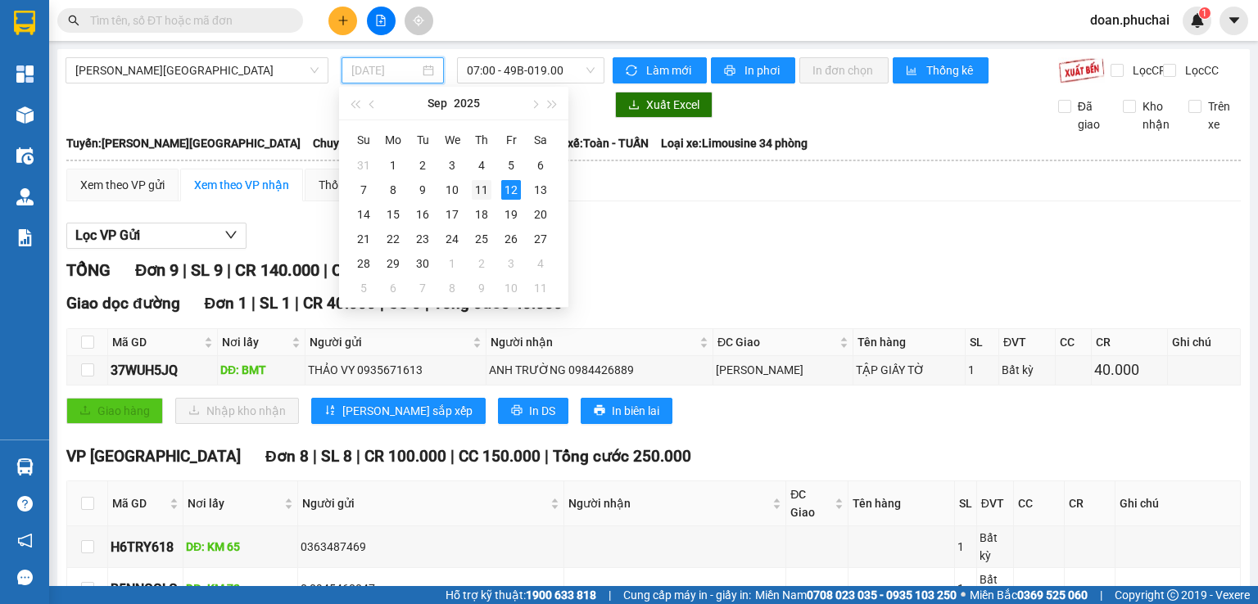
click at [470, 192] on td "11" at bounding box center [481, 190] width 29 height 25
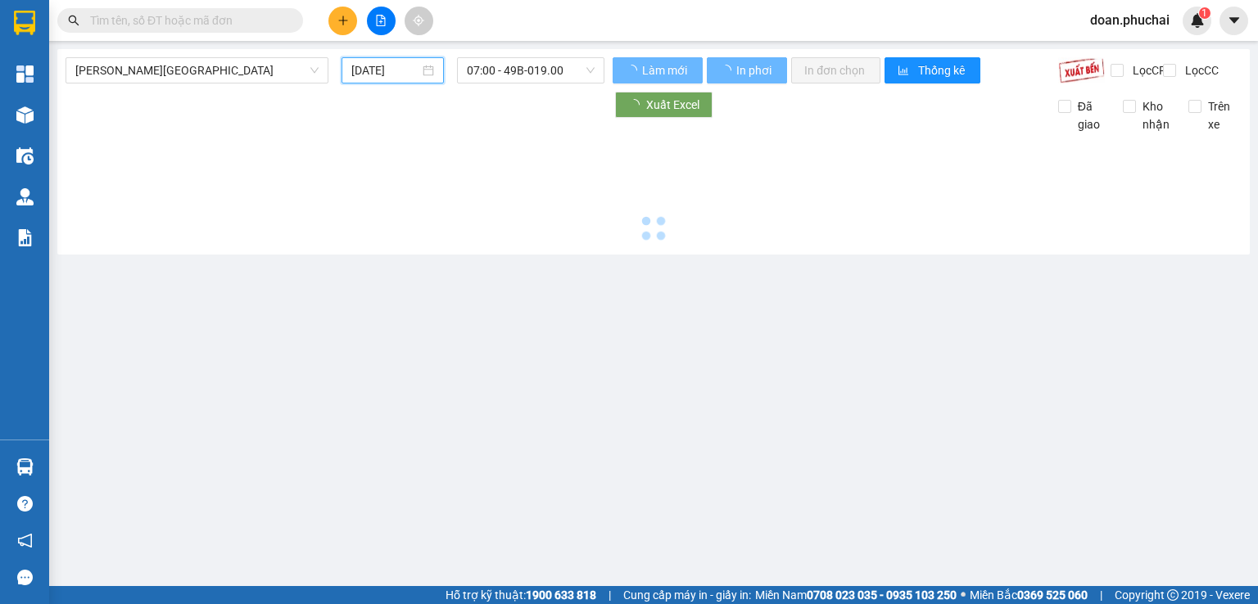
type input "[DATE]"
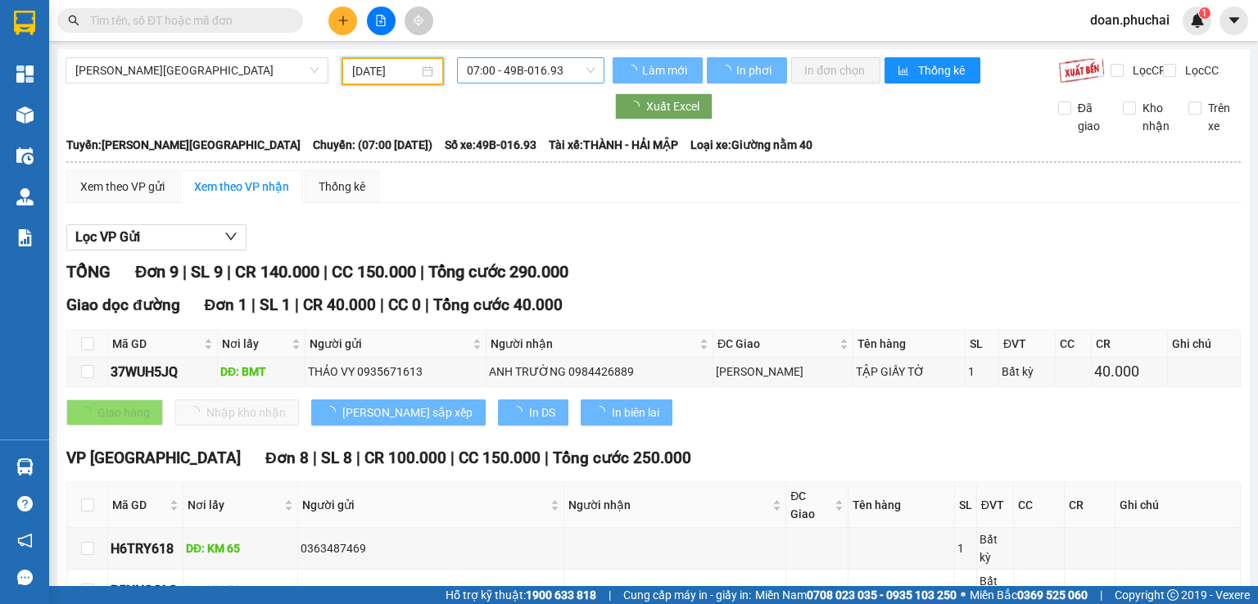
click at [508, 68] on span "07:00 - 49B-016.93" at bounding box center [531, 70] width 129 height 25
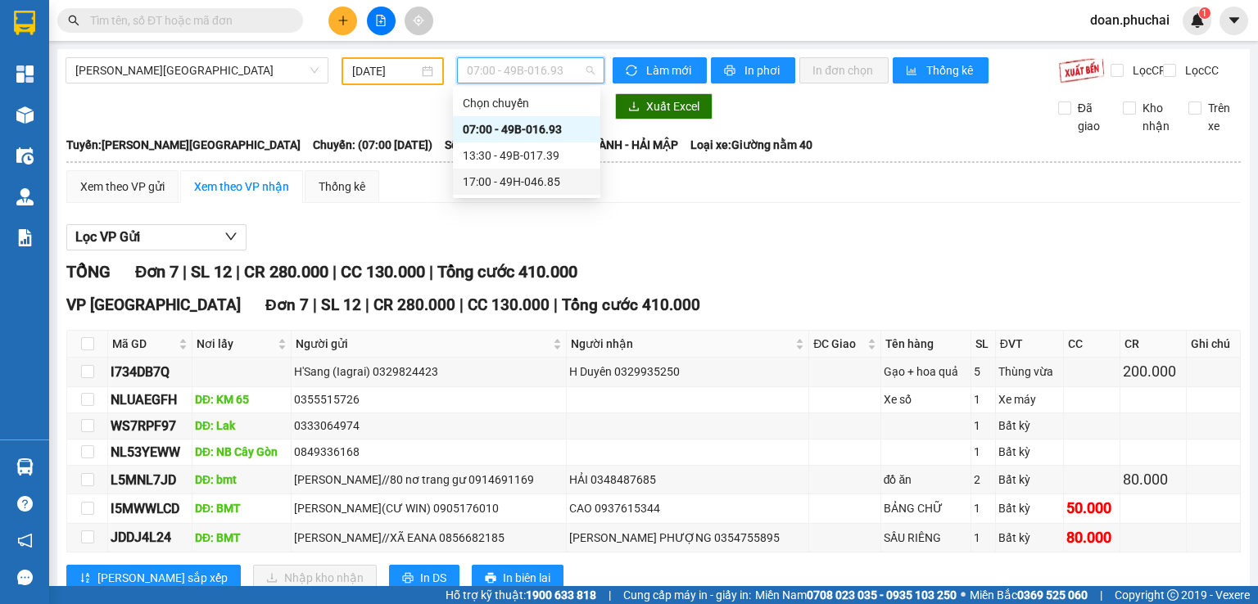
click at [513, 180] on div "17:00 - 49H-046.85" at bounding box center [527, 182] width 128 height 18
